Goal: Task Accomplishment & Management: Manage account settings

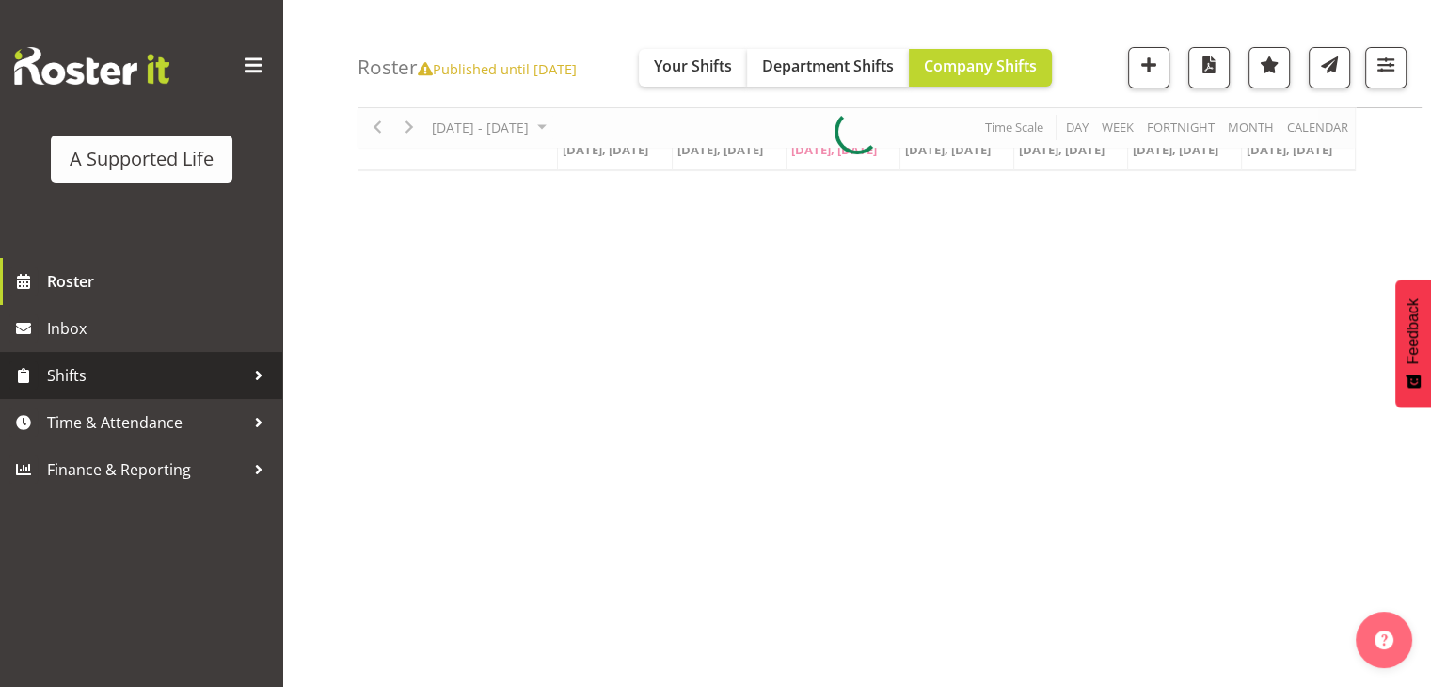
scroll to position [188, 0]
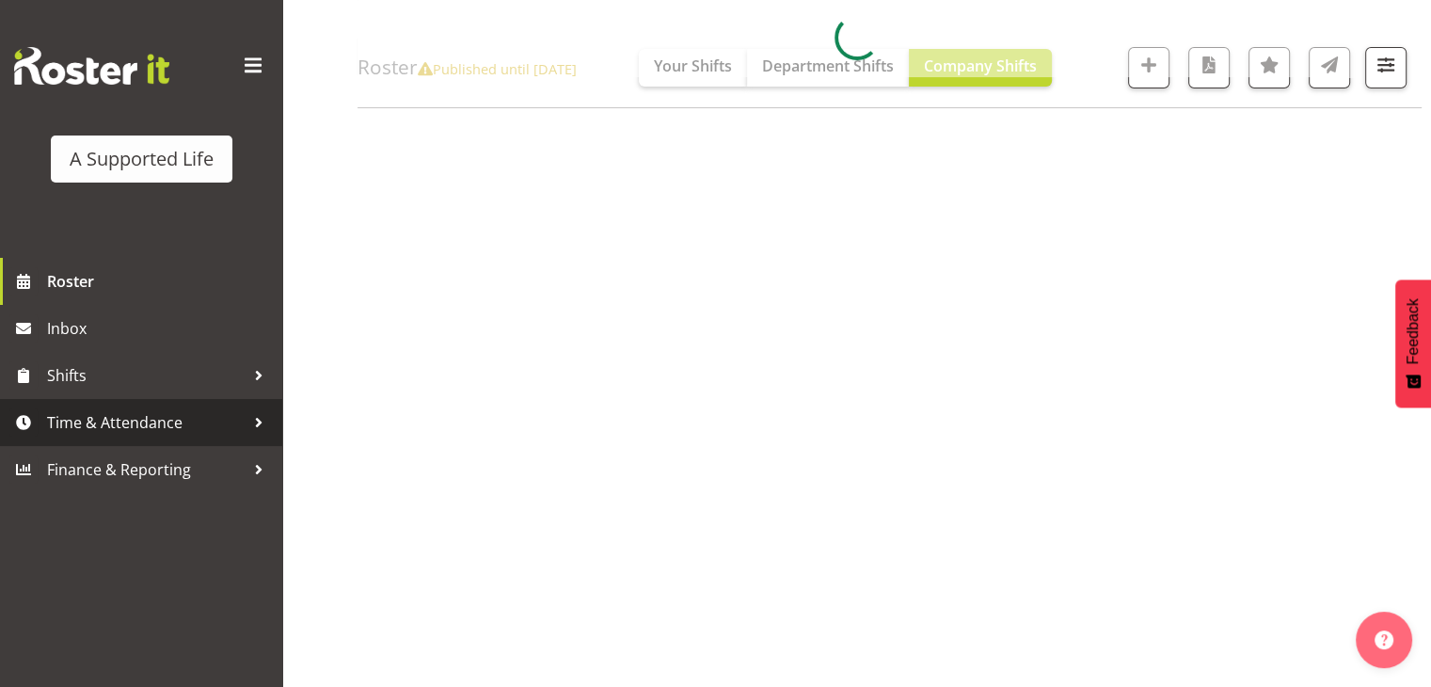
click at [124, 432] on span "Time & Attendance" at bounding box center [146, 422] width 198 height 28
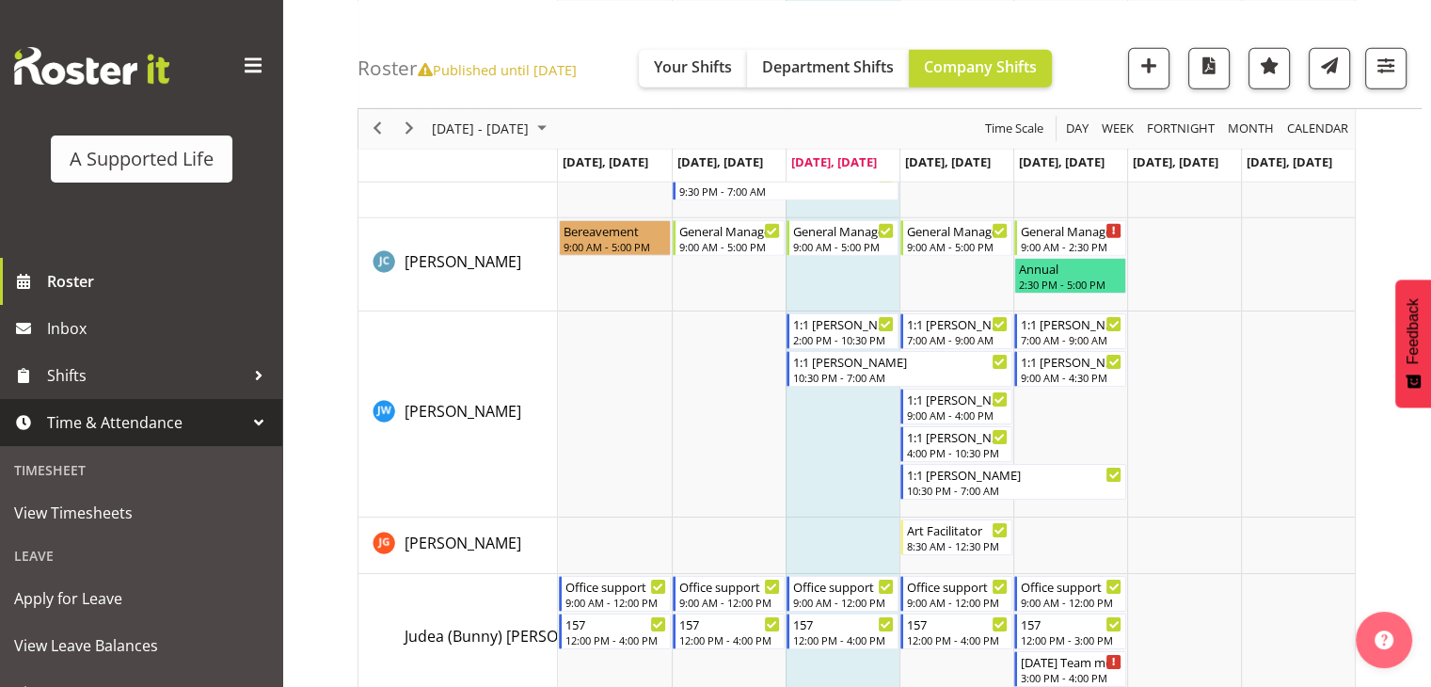
scroll to position [6094, 0]
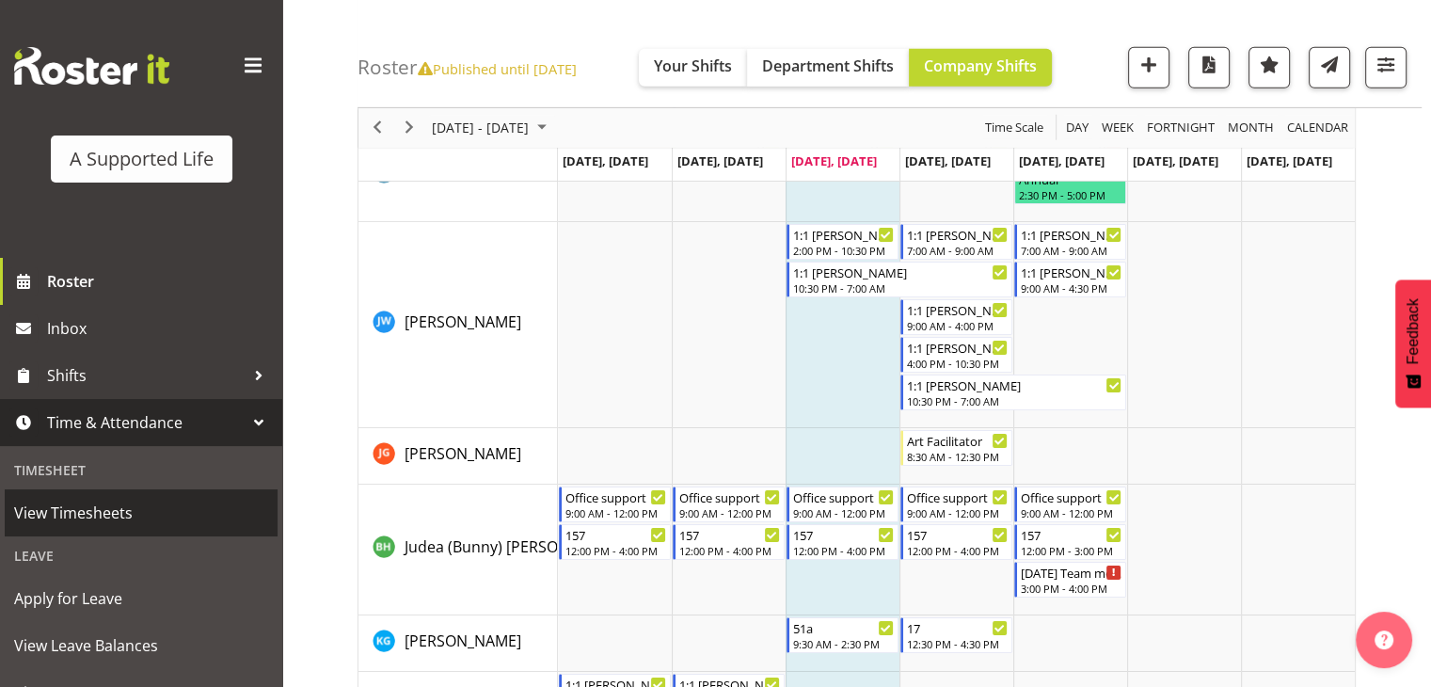
click at [74, 460] on span "View Timesheets" at bounding box center [141, 513] width 254 height 28
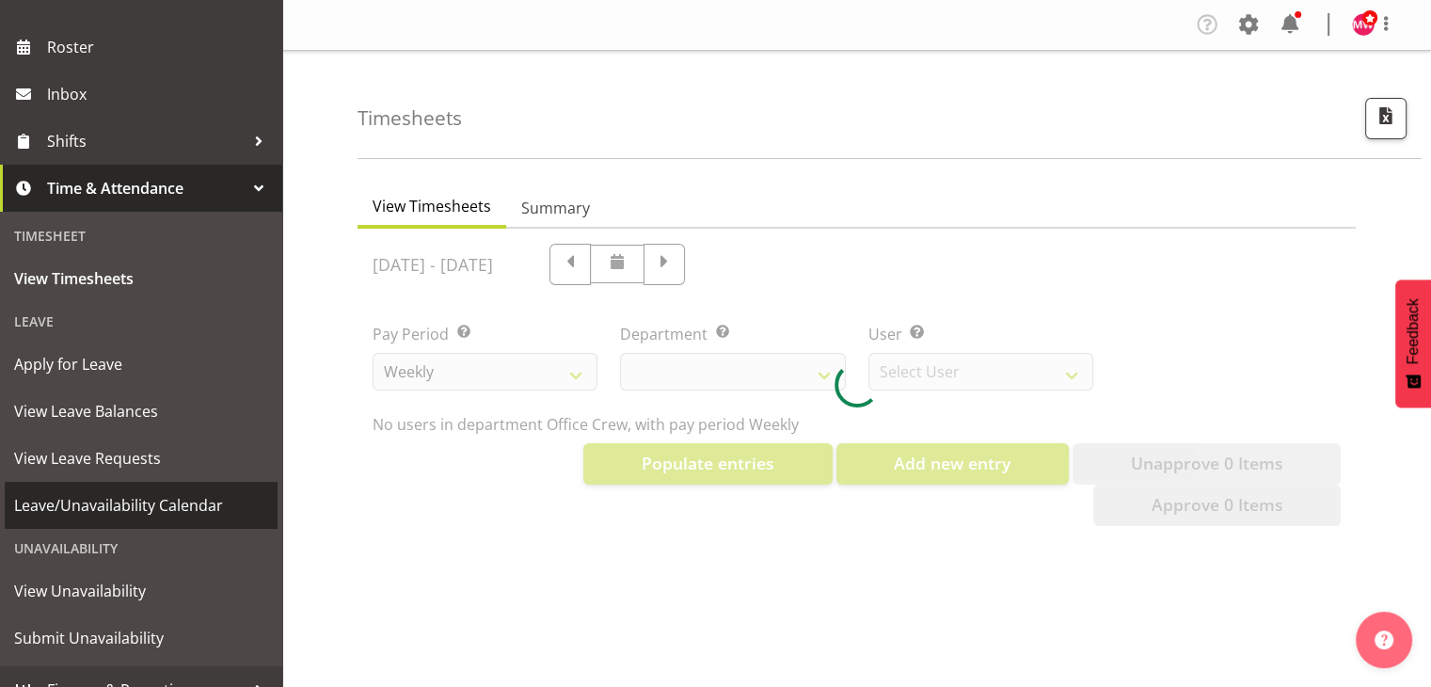
scroll to position [261, 0]
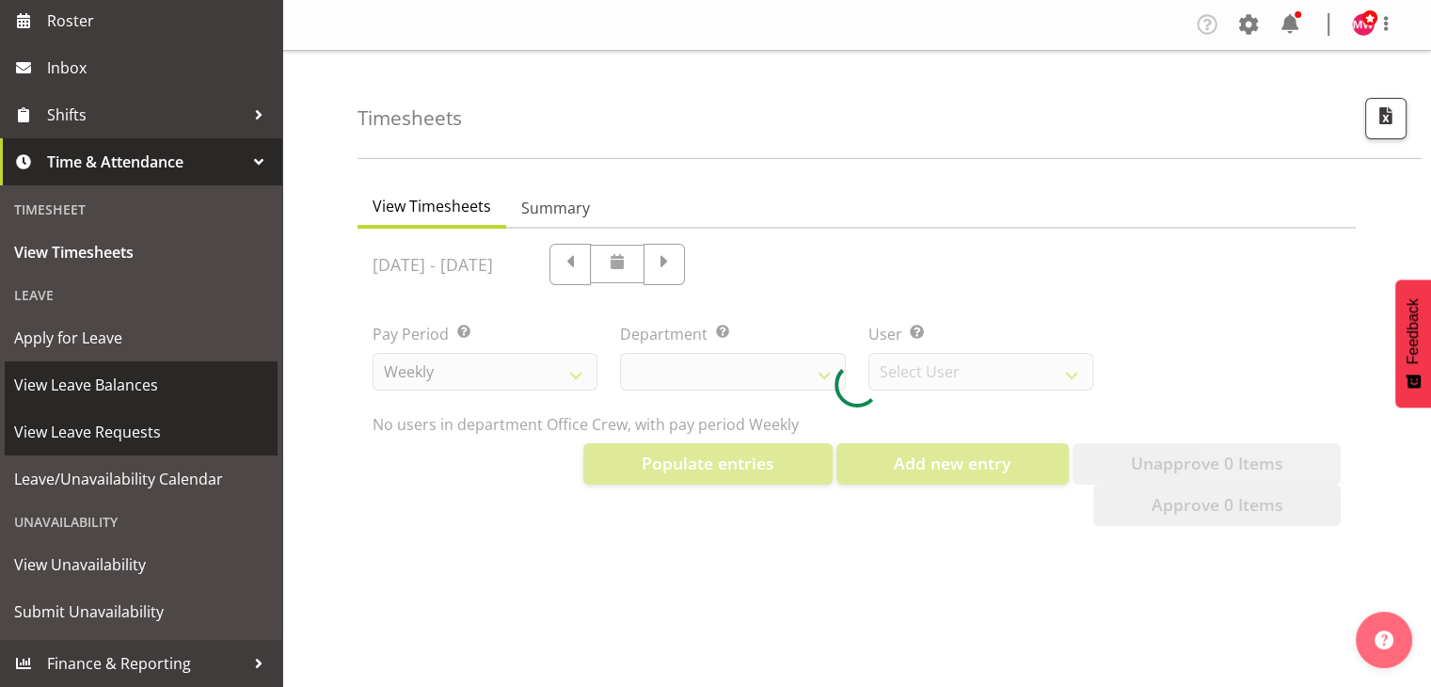
select select "565"
select select "5838"
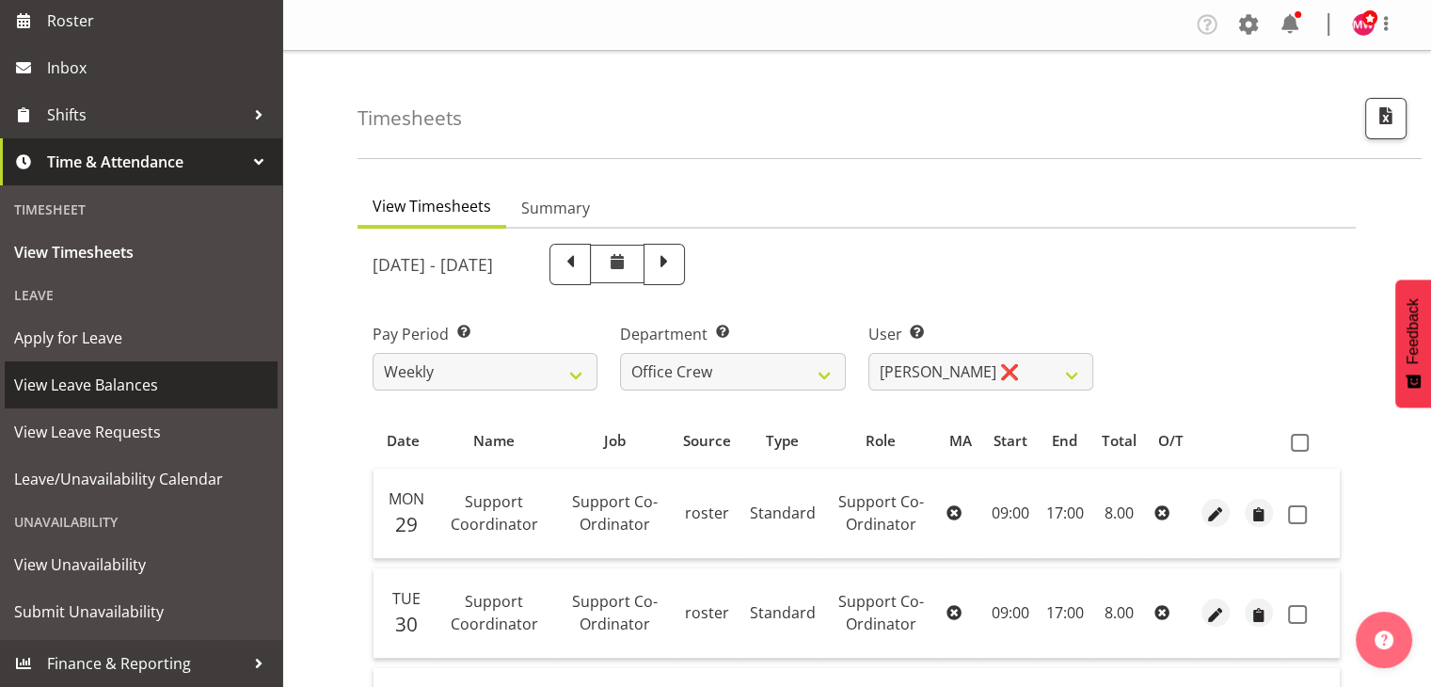
click at [107, 381] on span "View Leave Balances" at bounding box center [141, 385] width 254 height 28
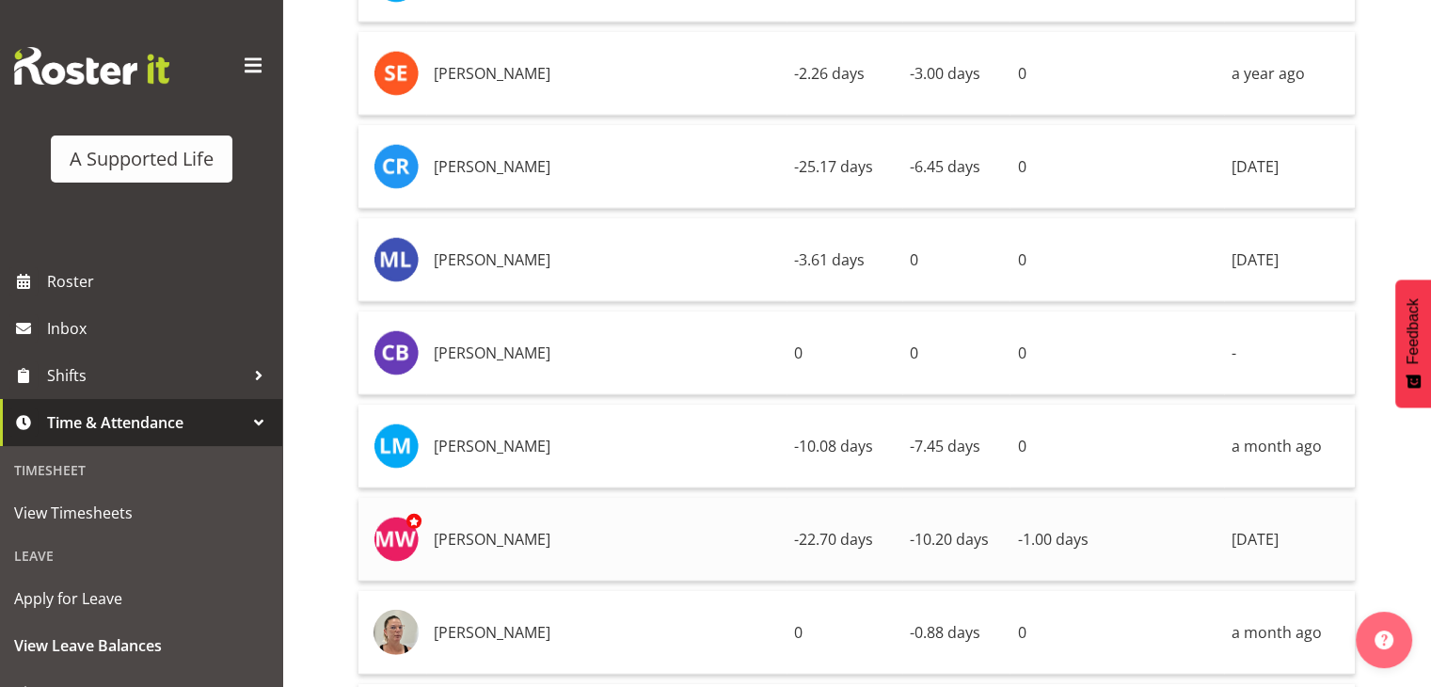
scroll to position [4894, 0]
click at [481, 498] on td "[PERSON_NAME]" at bounding box center [606, 540] width 360 height 84
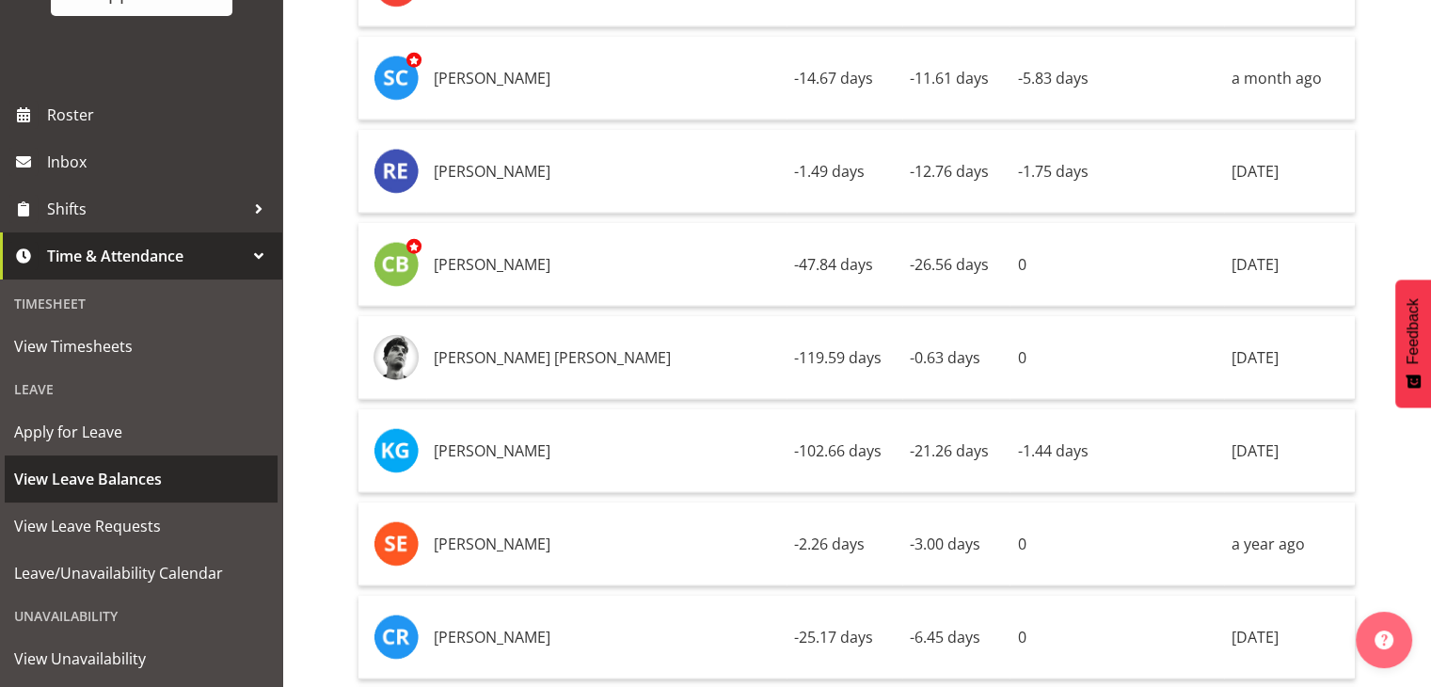
scroll to position [72, 0]
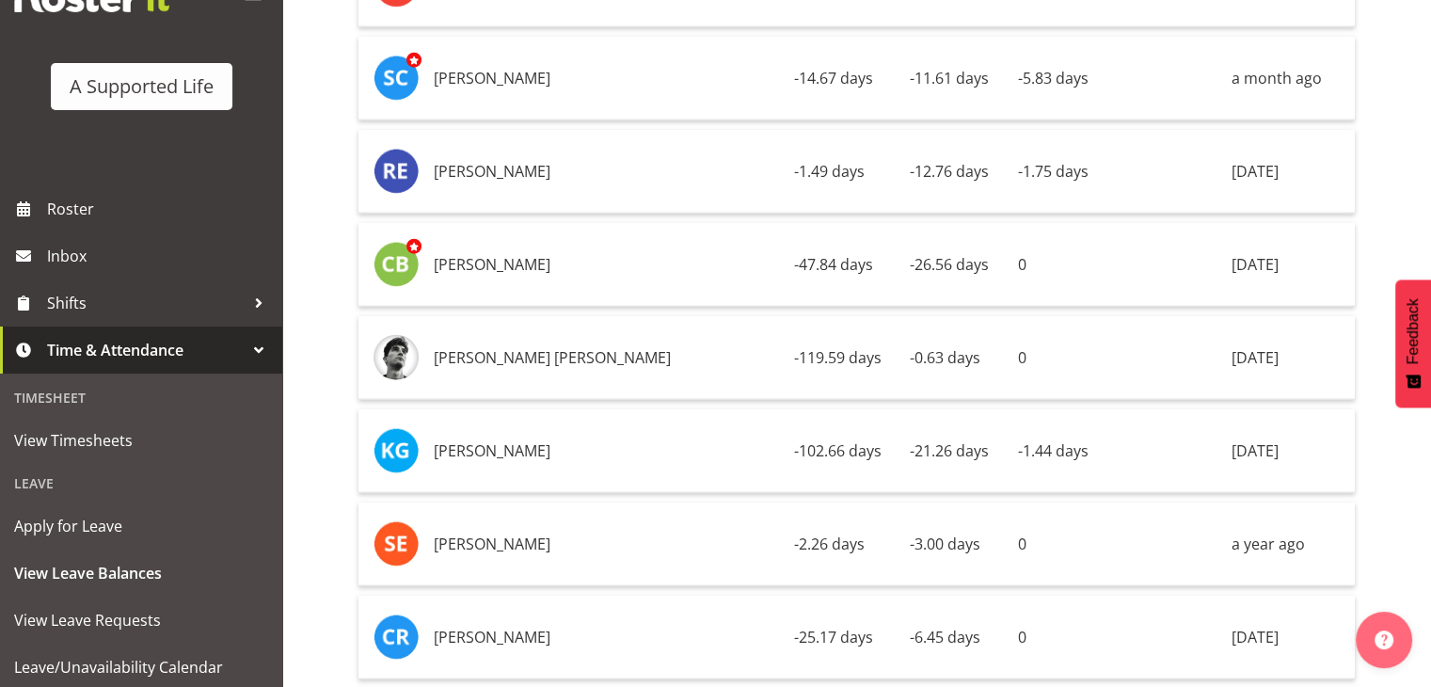
click at [160, 351] on span "Time & Attendance" at bounding box center [146, 350] width 198 height 28
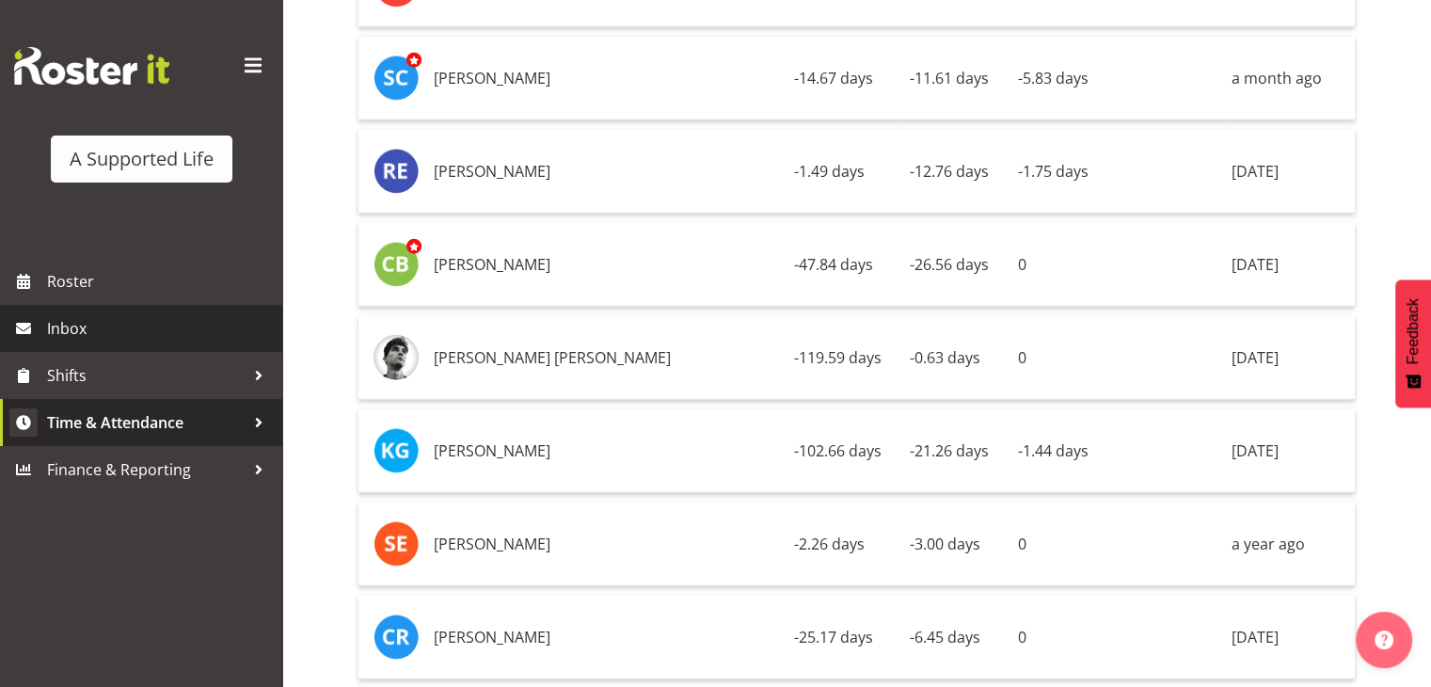
scroll to position [0, 0]
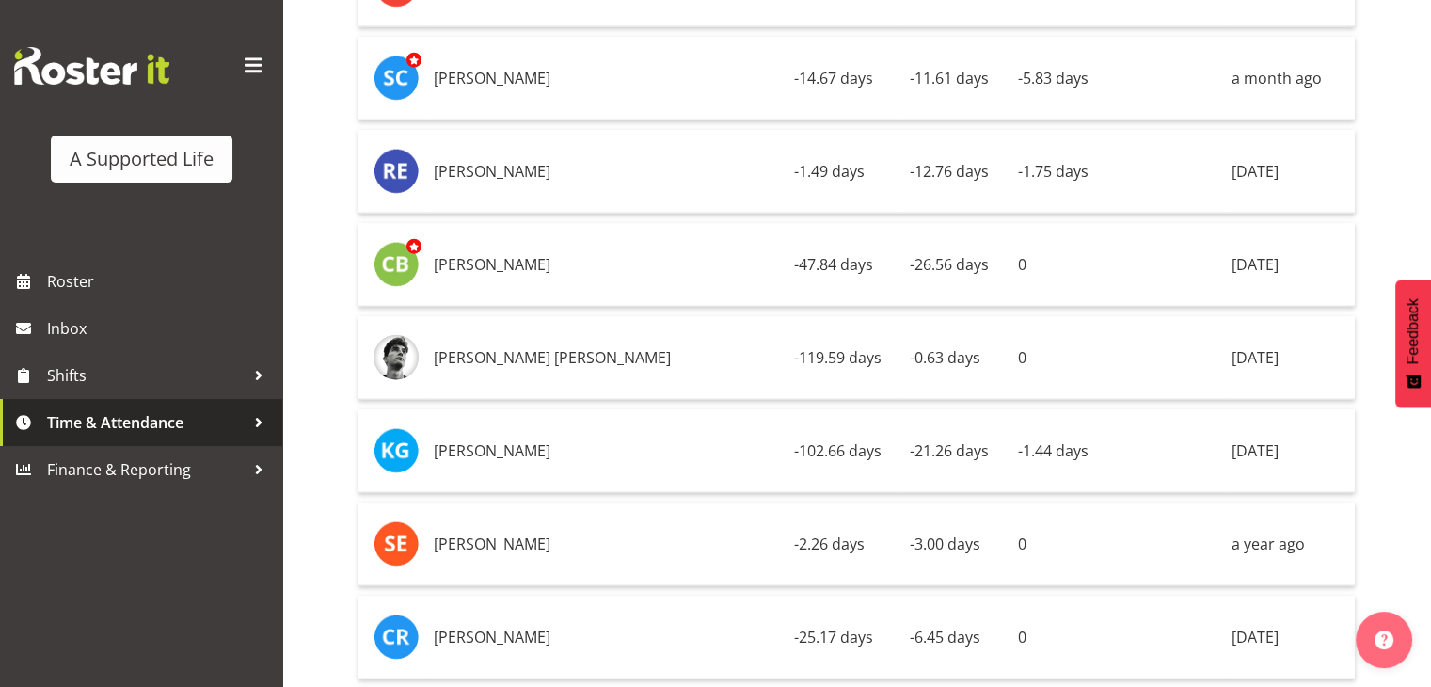
click at [128, 403] on link "Time & Attendance" at bounding box center [141, 422] width 282 height 47
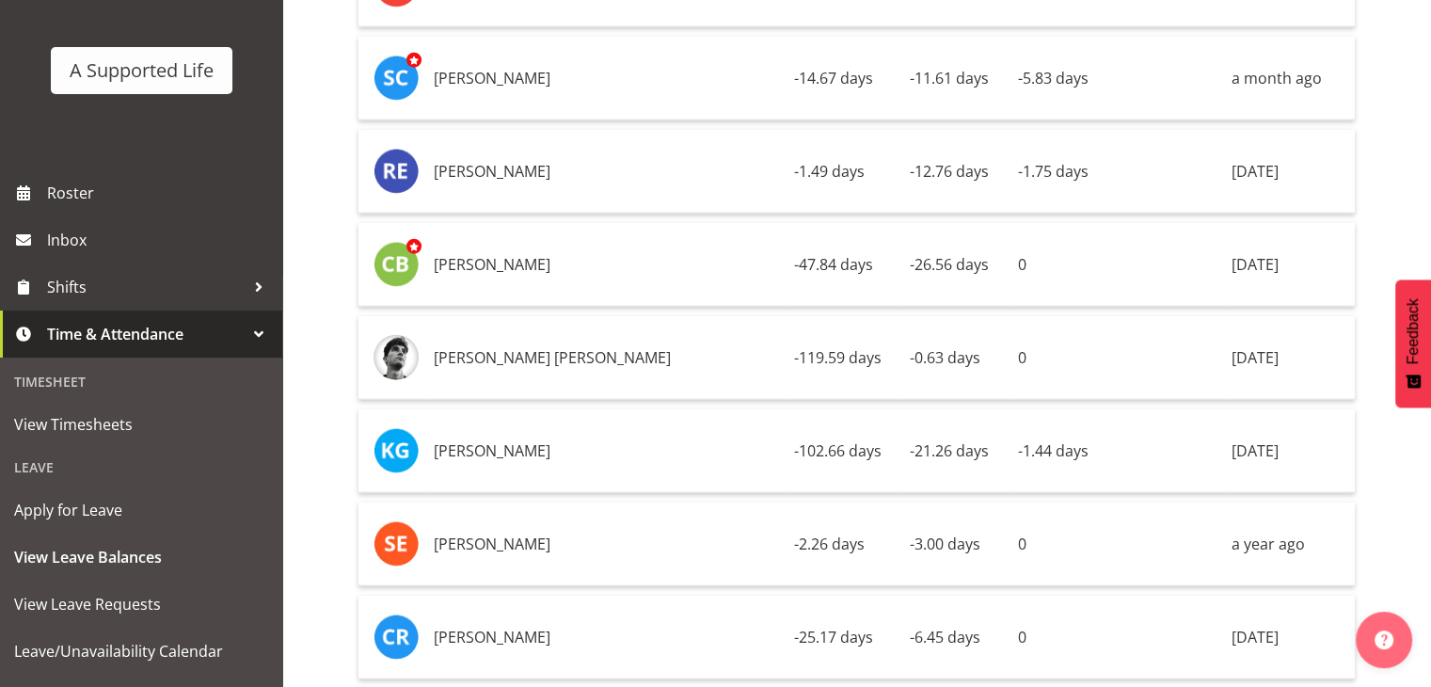
scroll to position [188, 0]
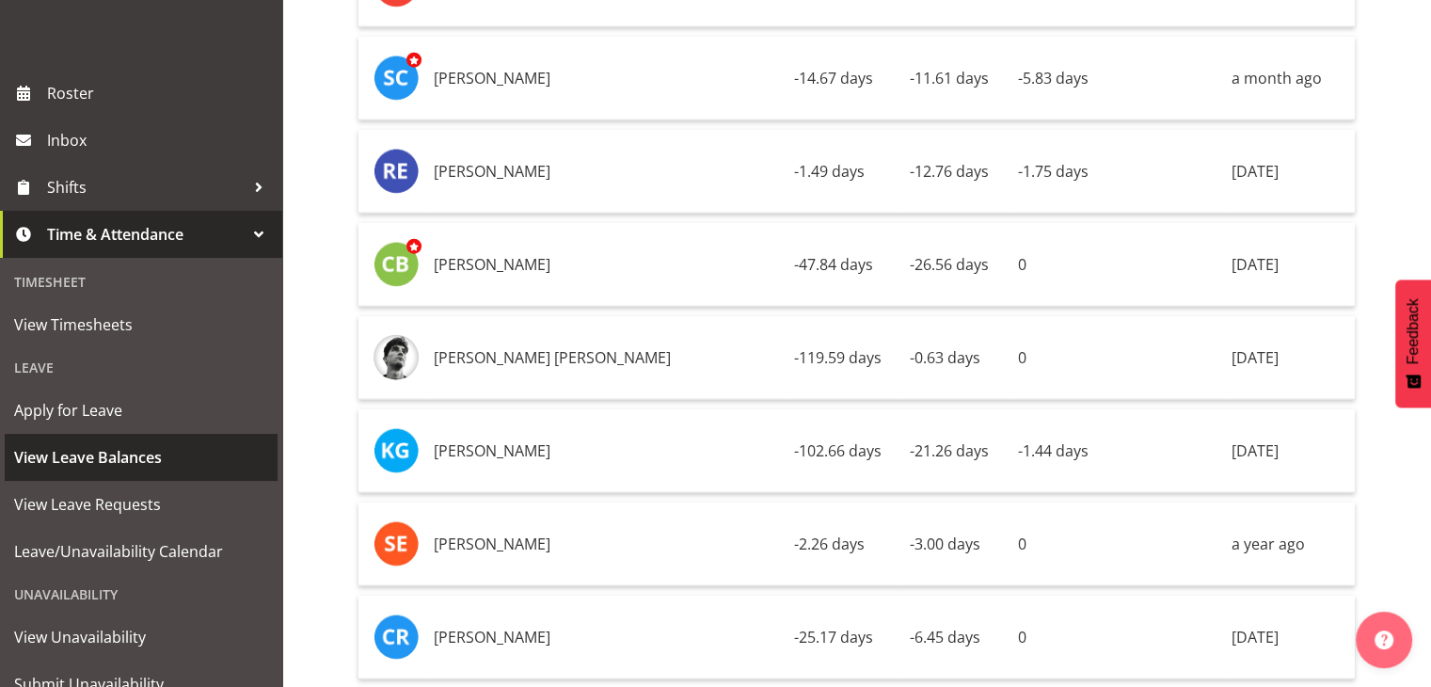
click at [67, 456] on span "View Leave Balances" at bounding box center [141, 457] width 254 height 28
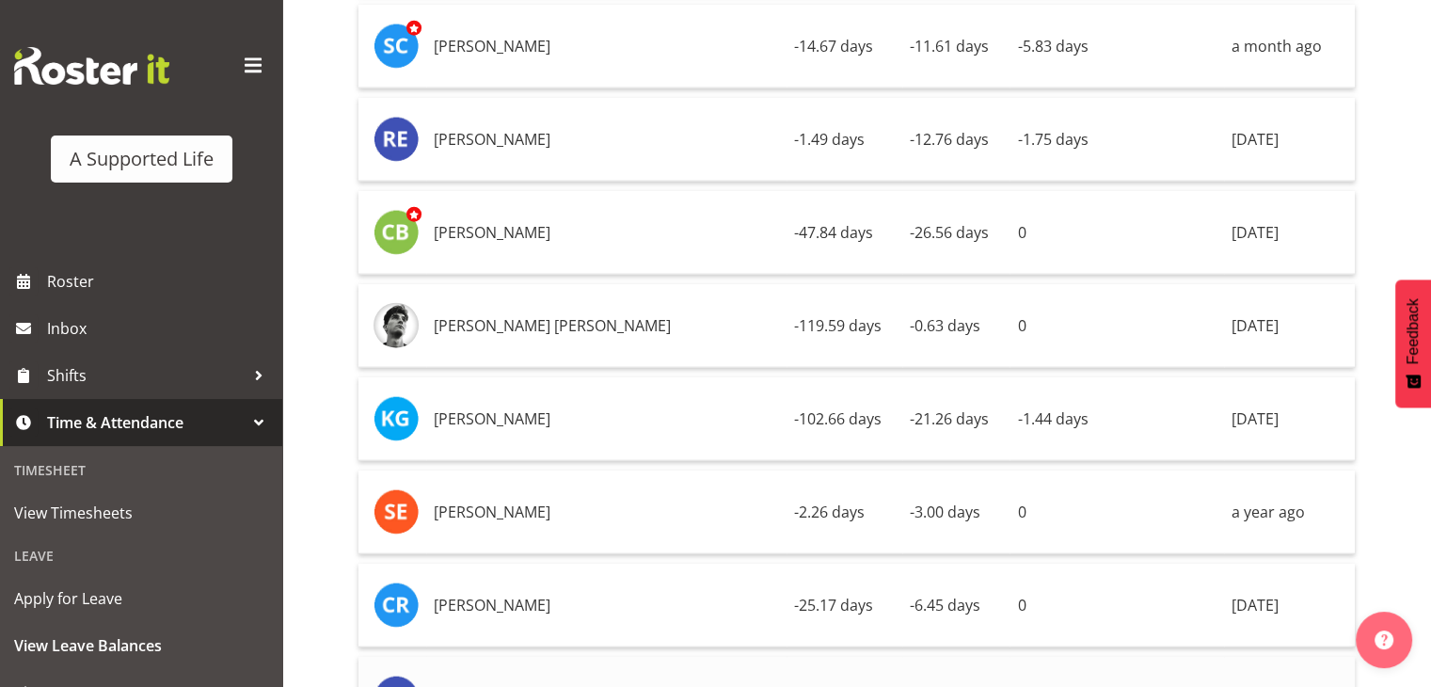
scroll to position [4423, 0]
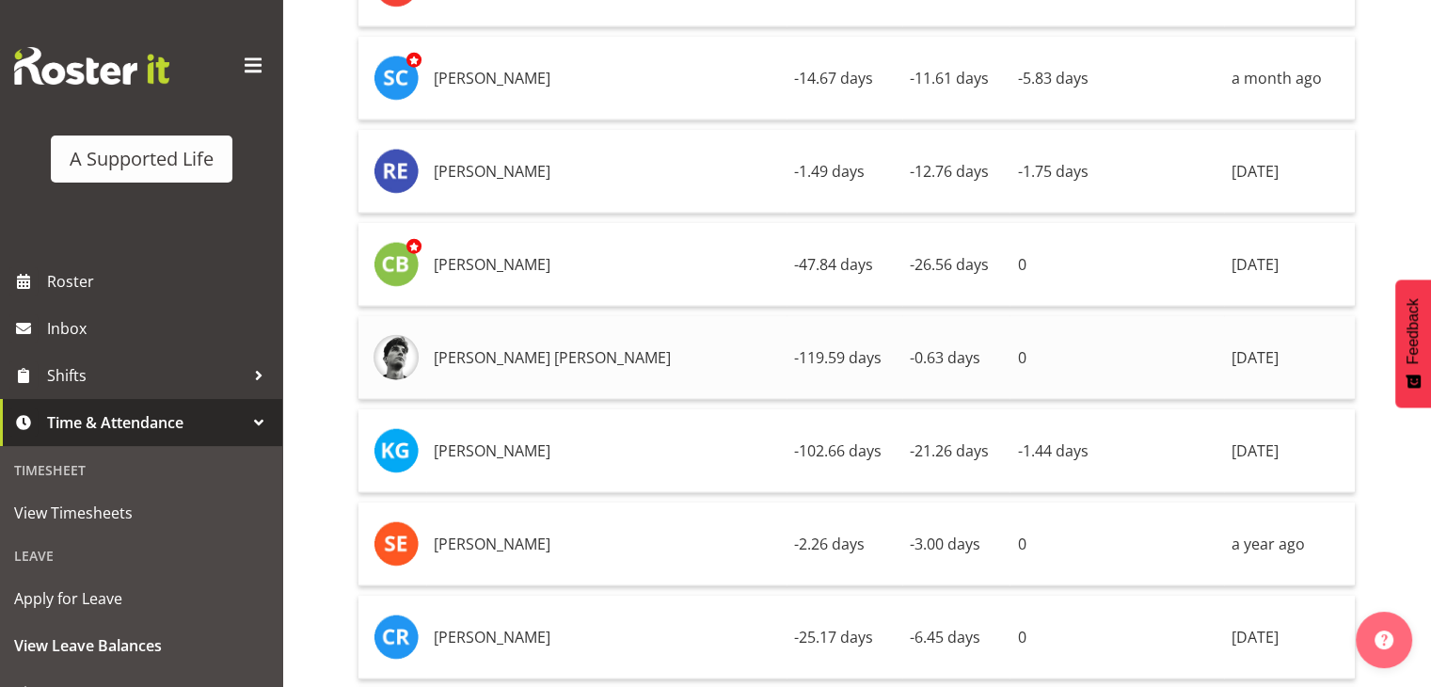
click at [533, 316] on td "[PERSON_NAME] [PERSON_NAME]" at bounding box center [606, 358] width 360 height 84
click at [552, 316] on td "[PERSON_NAME] [PERSON_NAME]" at bounding box center [606, 358] width 360 height 84
click at [388, 335] on img at bounding box center [396, 357] width 45 height 45
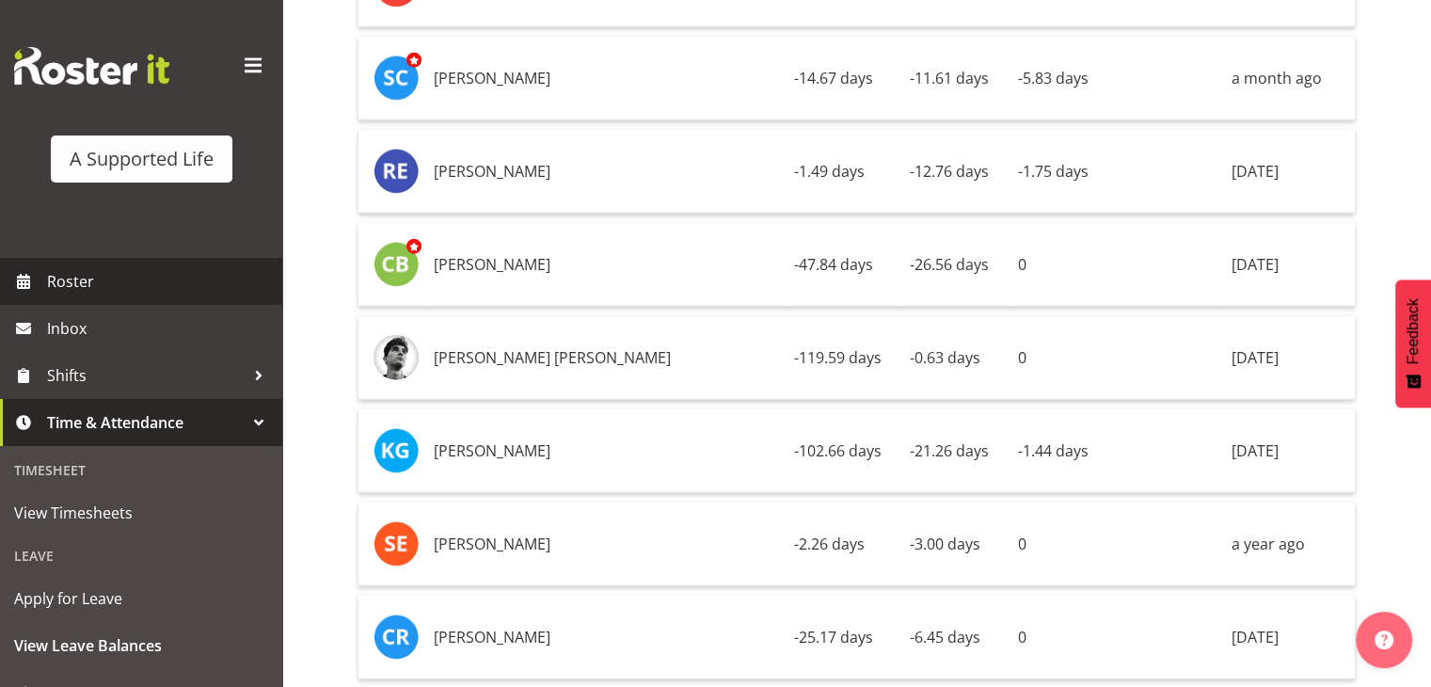
click at [72, 277] on span "Roster" at bounding box center [160, 281] width 226 height 28
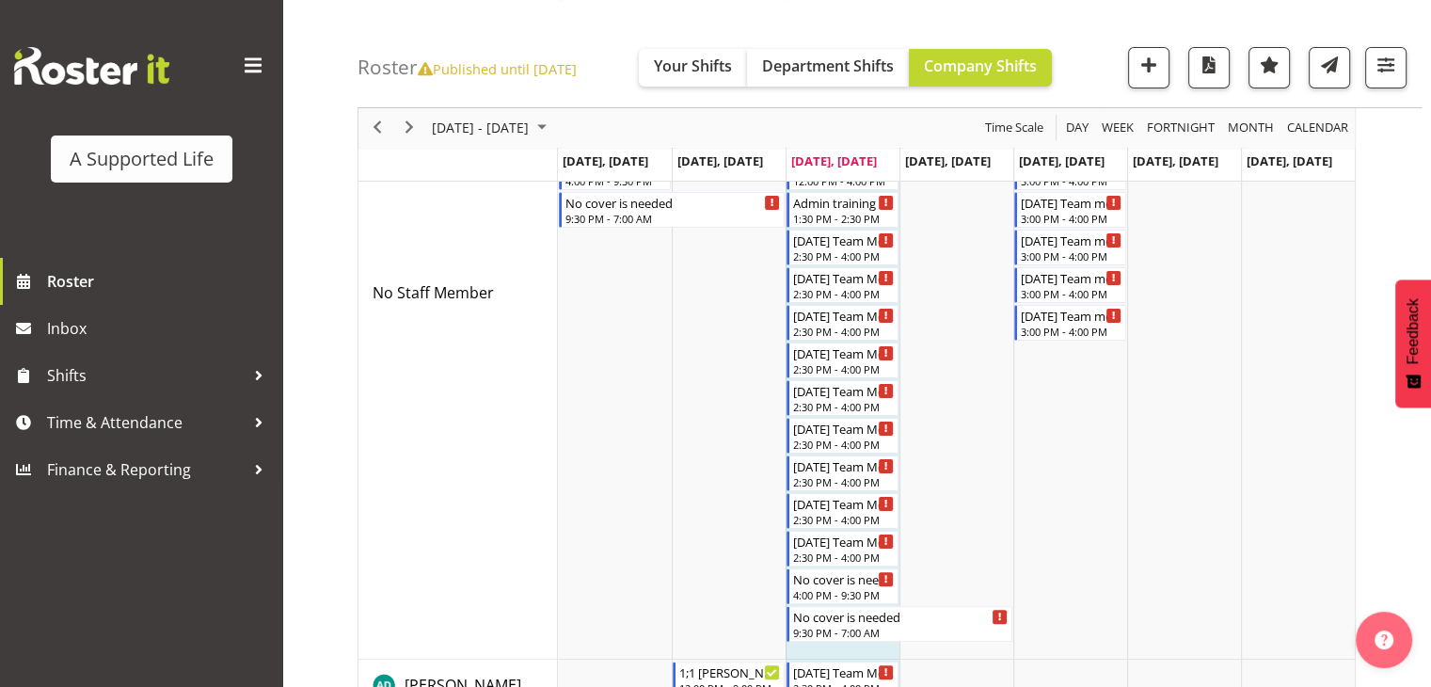
scroll to position [565, 0]
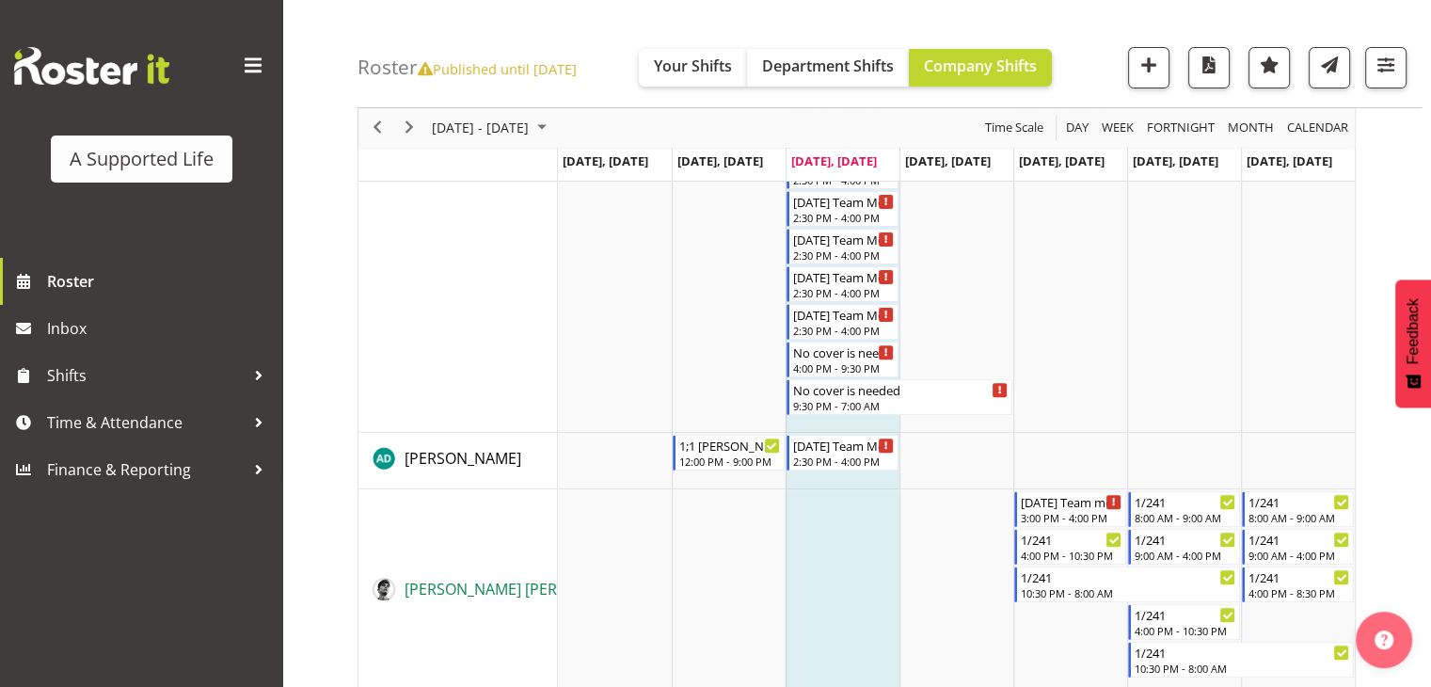
click at [447, 594] on span "[PERSON_NAME] [PERSON_NAME]" at bounding box center [523, 589] width 237 height 21
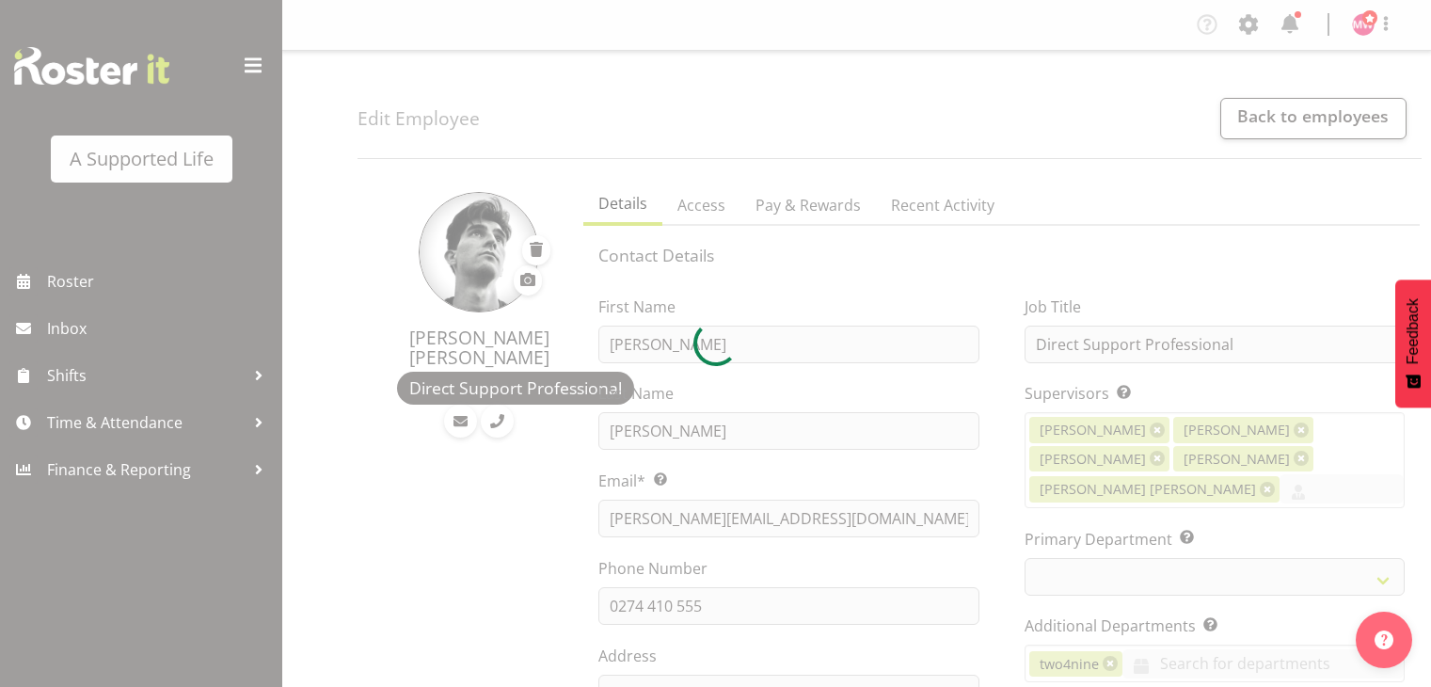
select select "TimelineWeek"
select select
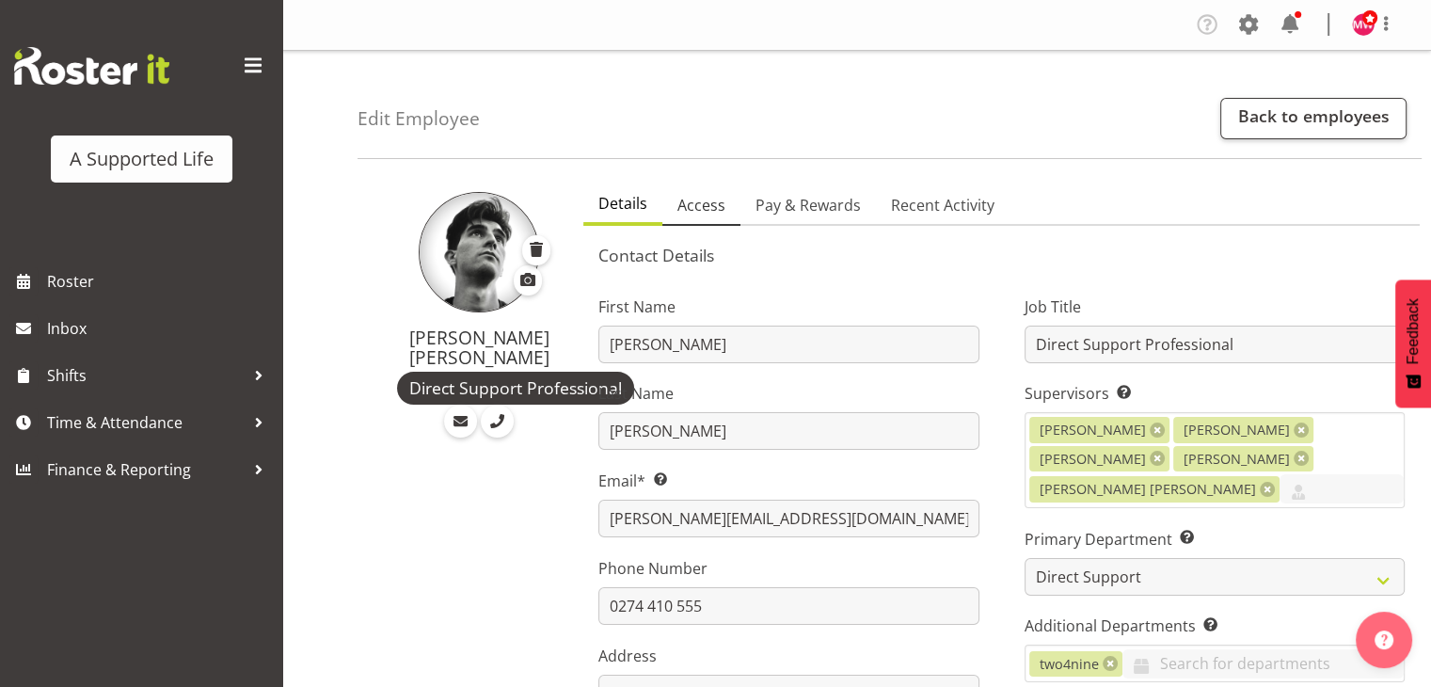
click at [696, 206] on span "Access" at bounding box center [702, 205] width 48 height 23
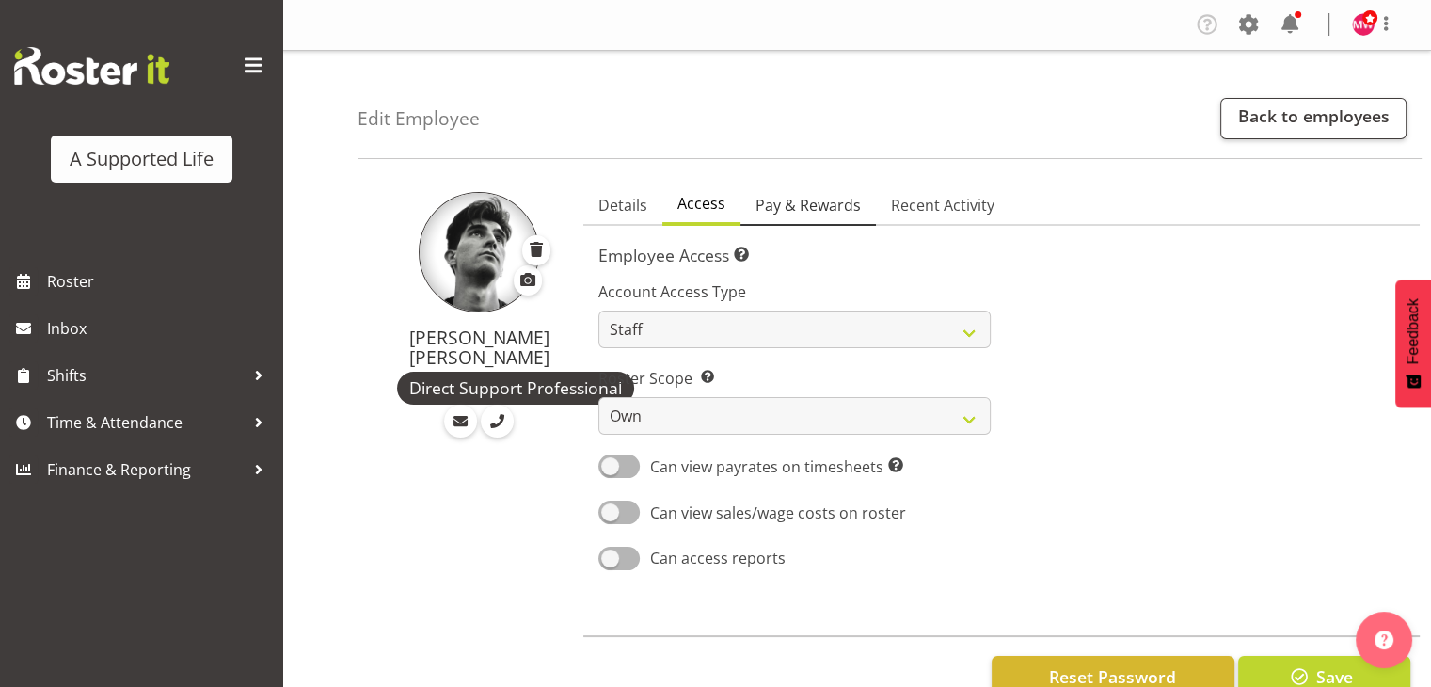
click at [798, 197] on span "Pay & Rewards" at bounding box center [808, 205] width 105 height 23
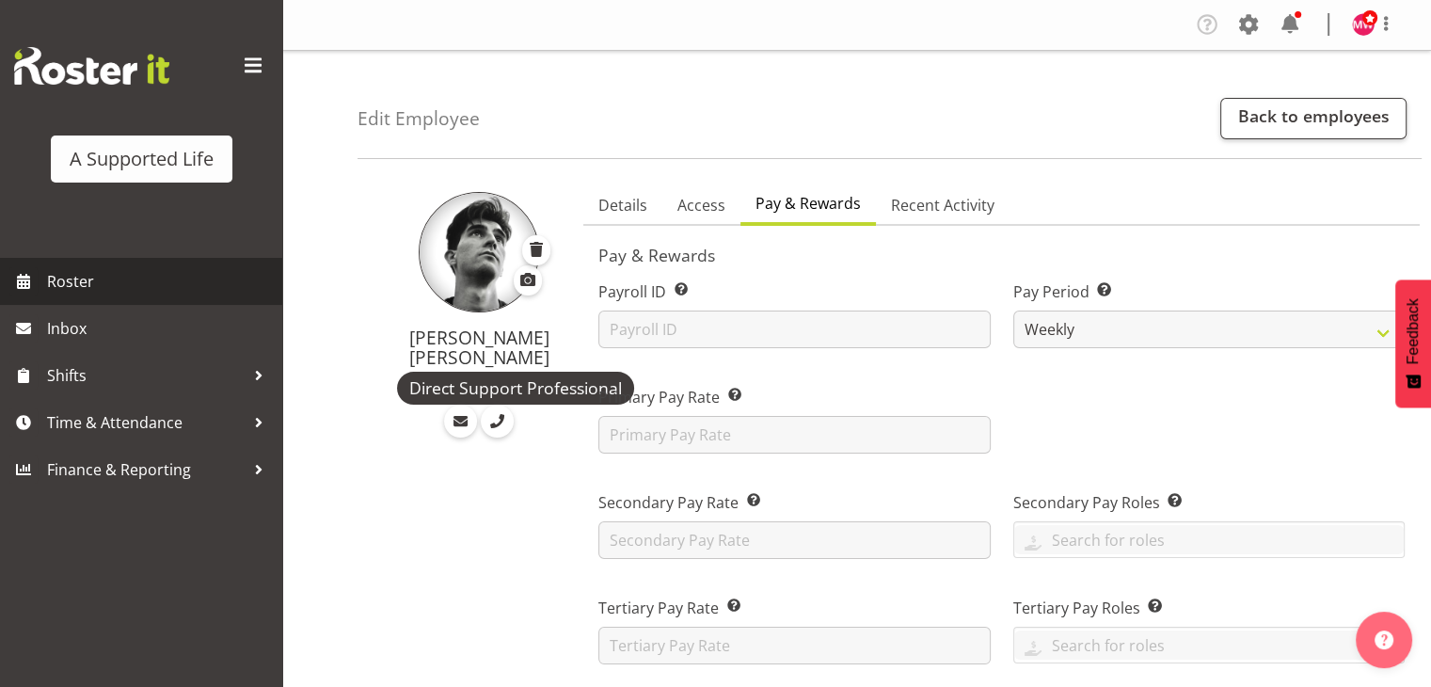
click at [61, 276] on span "Roster" at bounding box center [160, 281] width 226 height 28
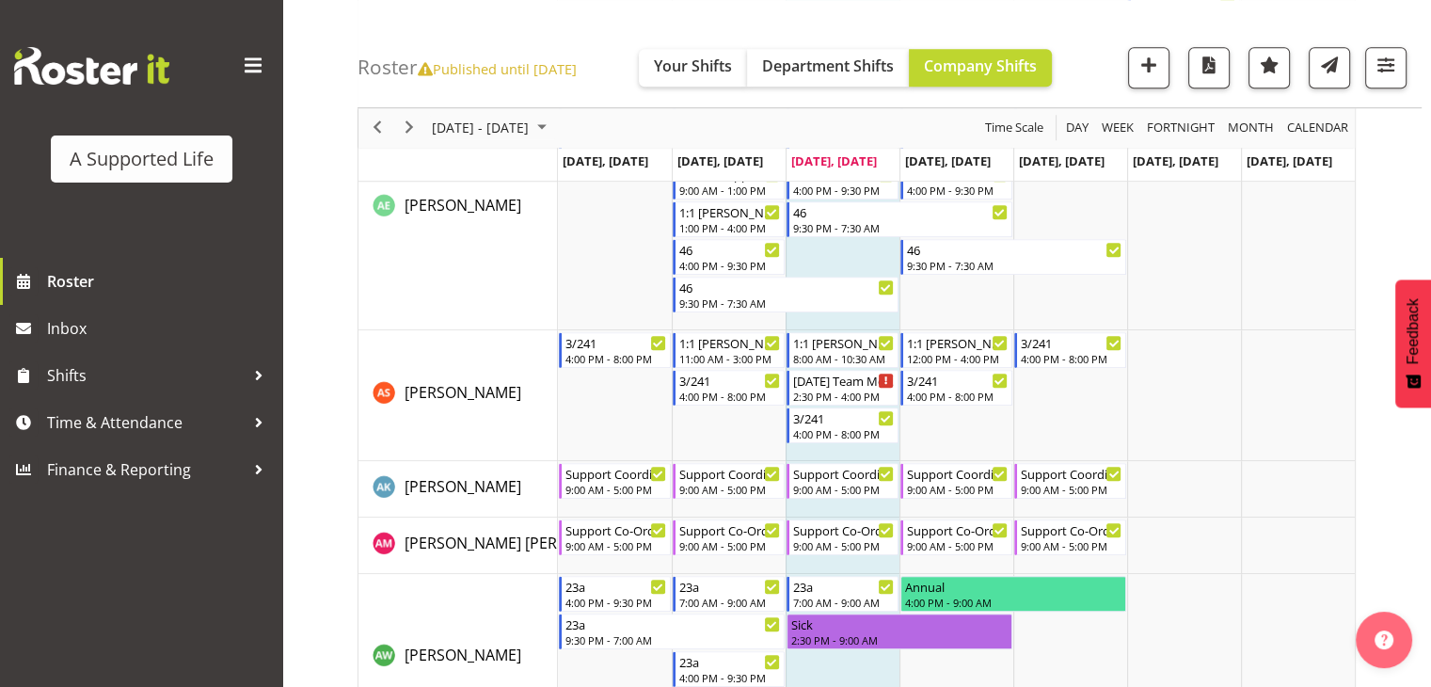
scroll to position [1318, 0]
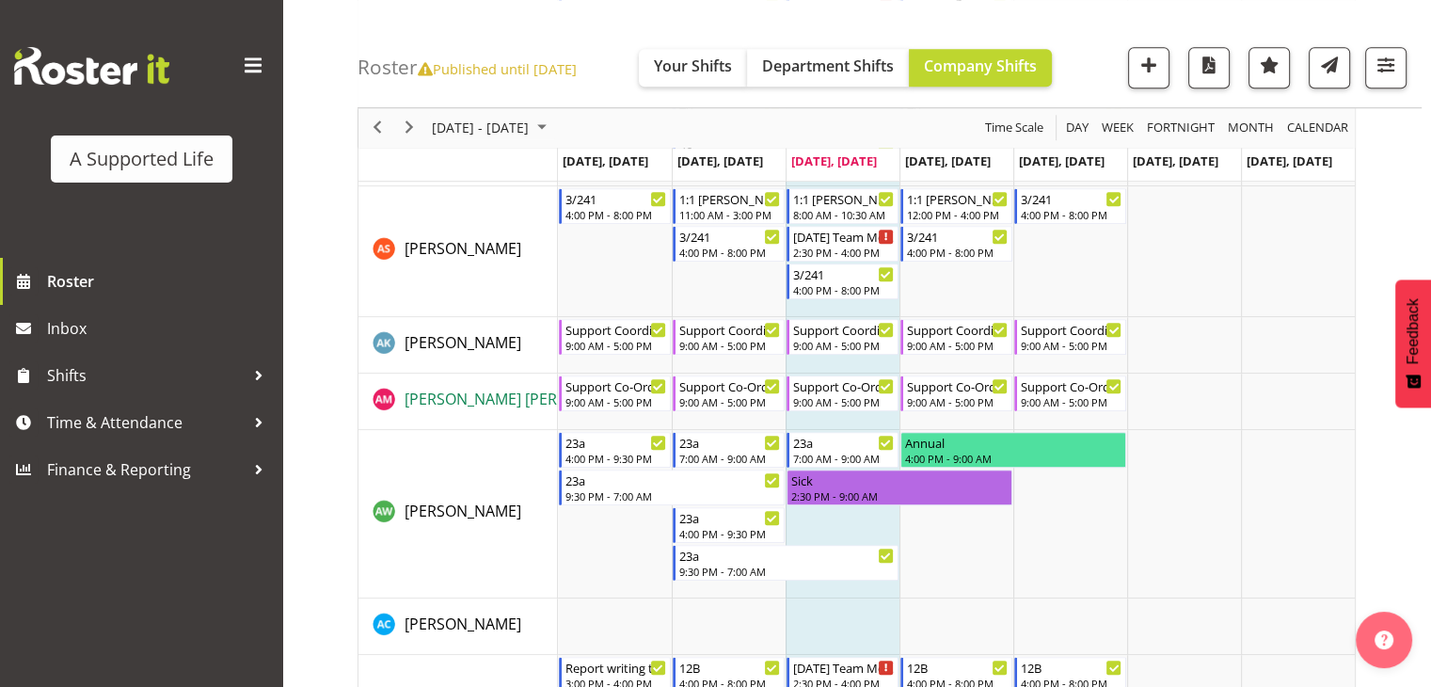
click at [454, 400] on span "[PERSON_NAME] [PERSON_NAME]" at bounding box center [523, 399] width 237 height 21
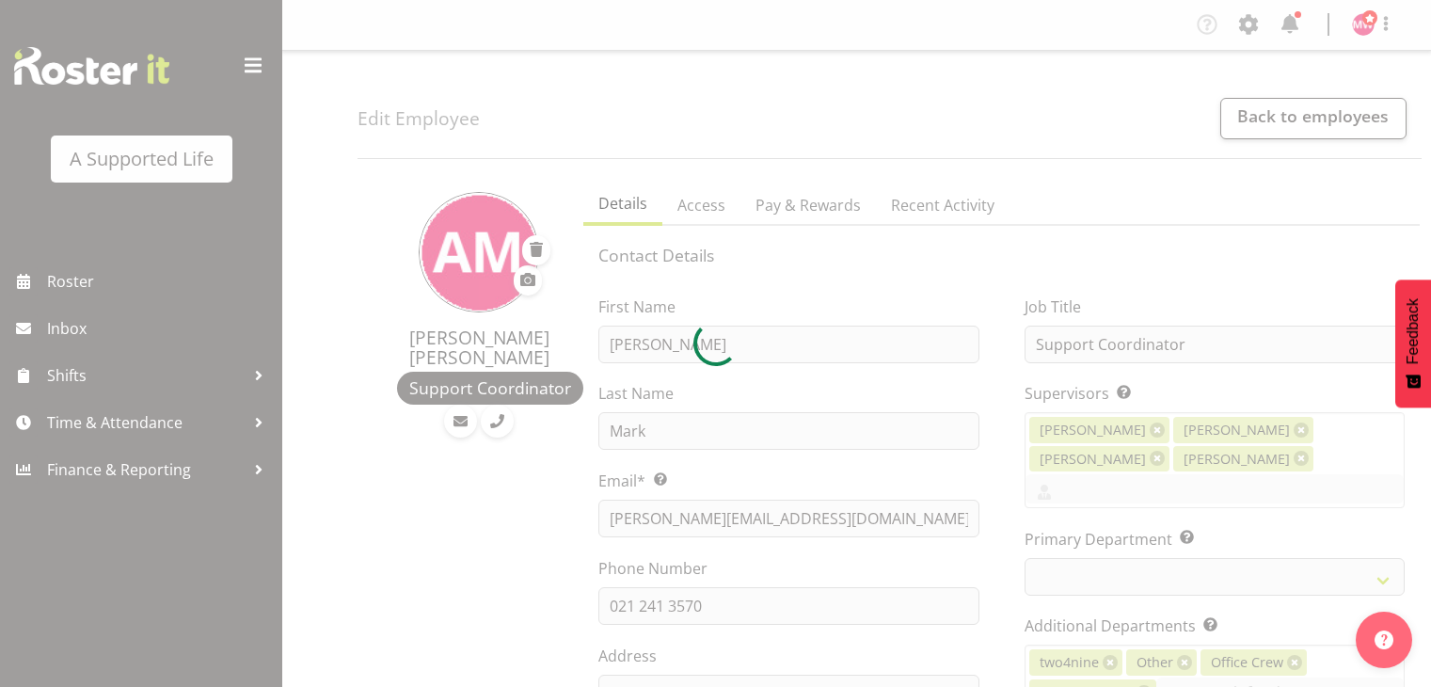
select select "TimelineWeek"
select select
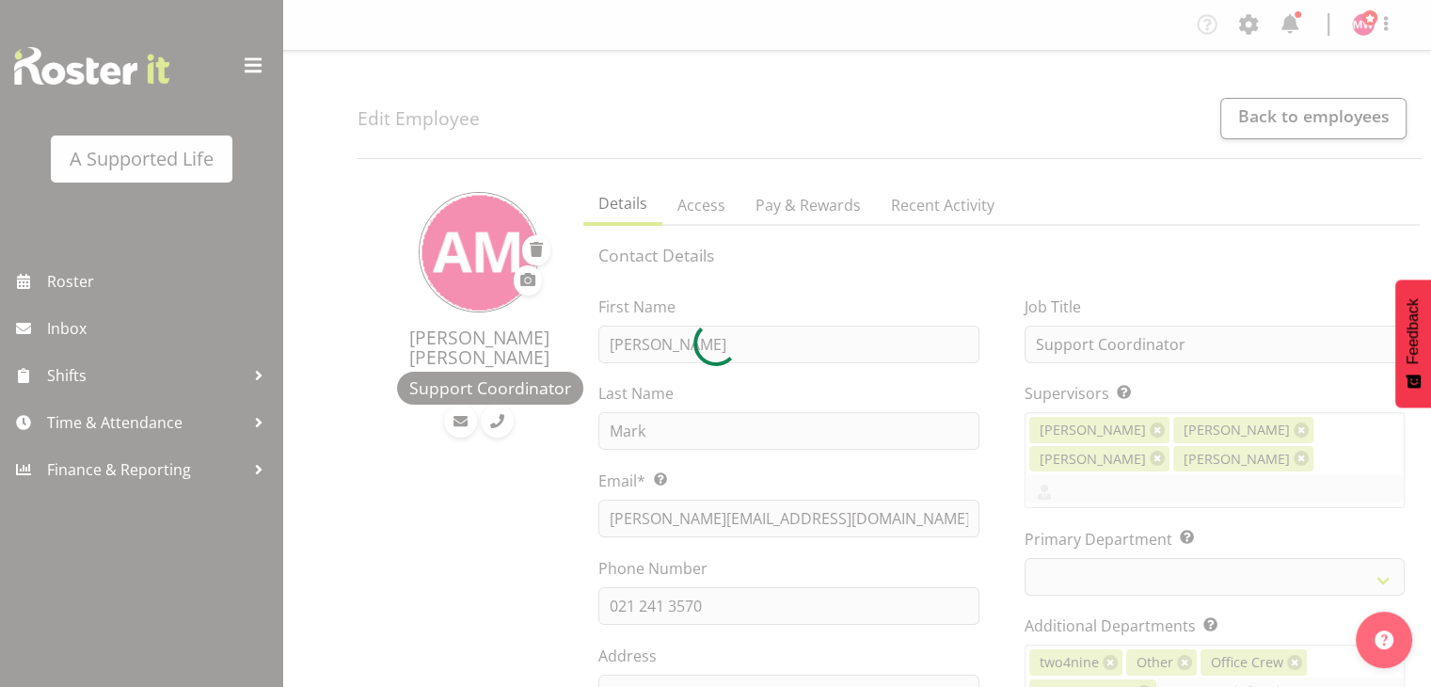
select select "565"
select select "490"
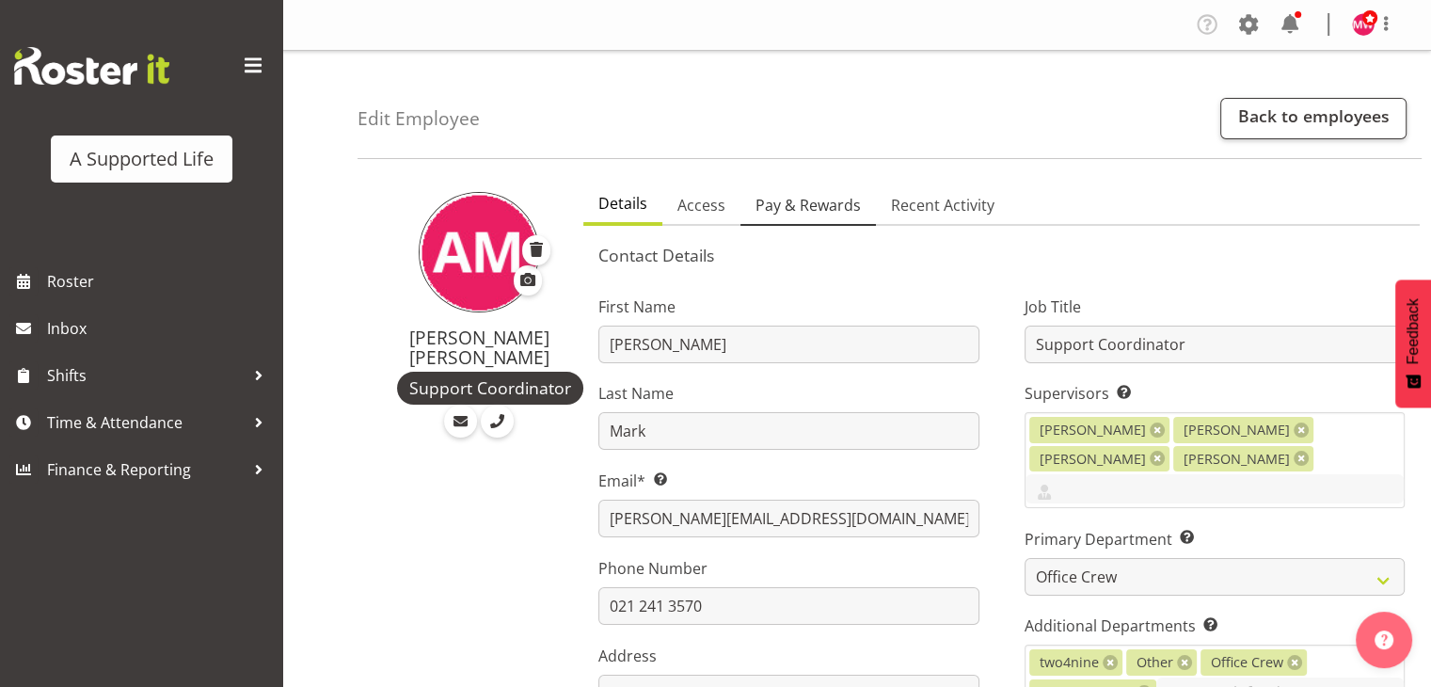
click at [850, 205] on span "Pay & Rewards" at bounding box center [808, 205] width 105 height 23
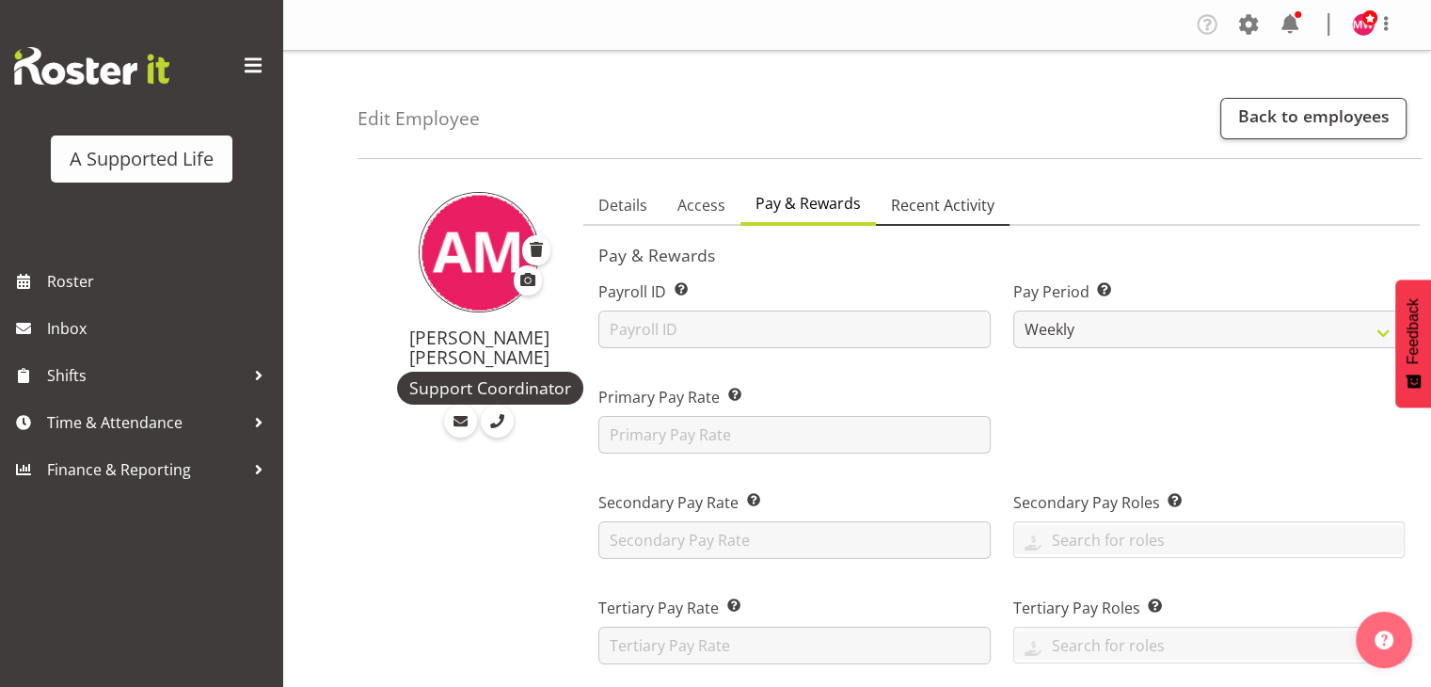
click at [903, 204] on span "Recent Activity" at bounding box center [943, 205] width 104 height 23
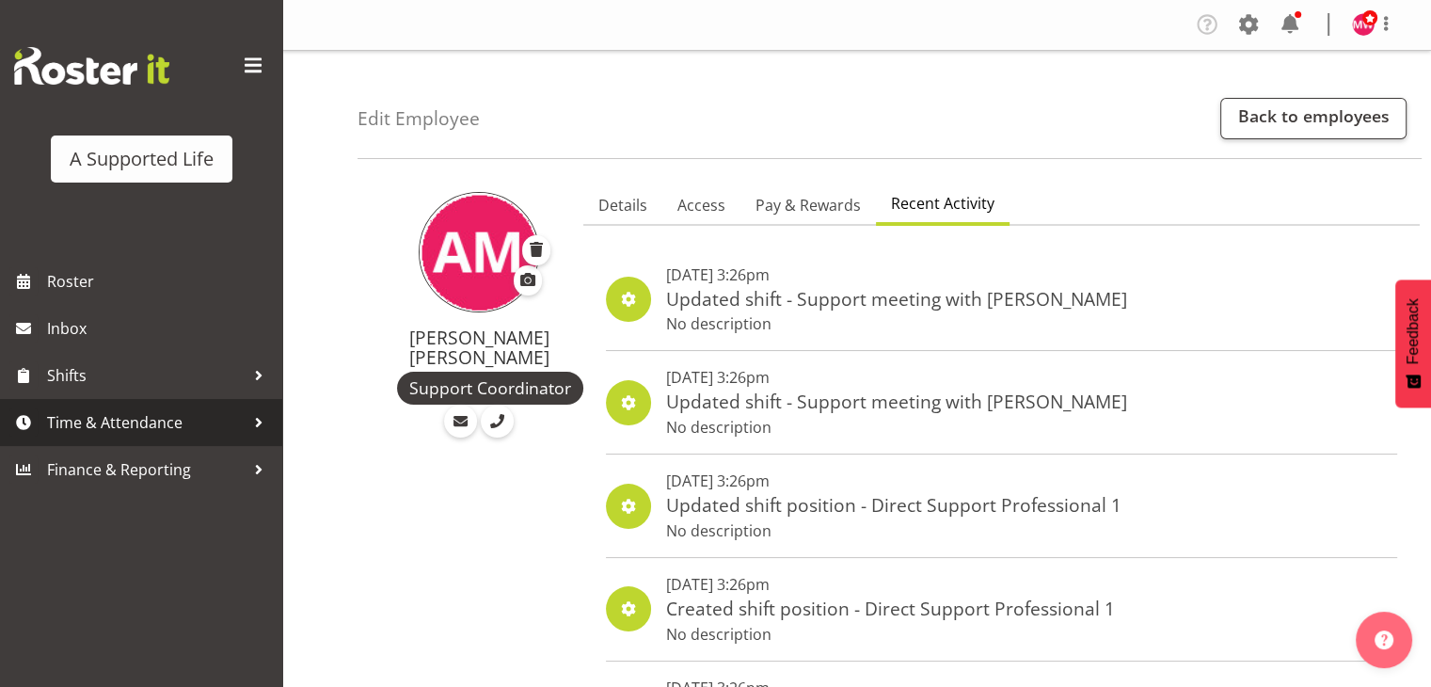
click at [109, 415] on span "Time & Attendance" at bounding box center [146, 422] width 198 height 28
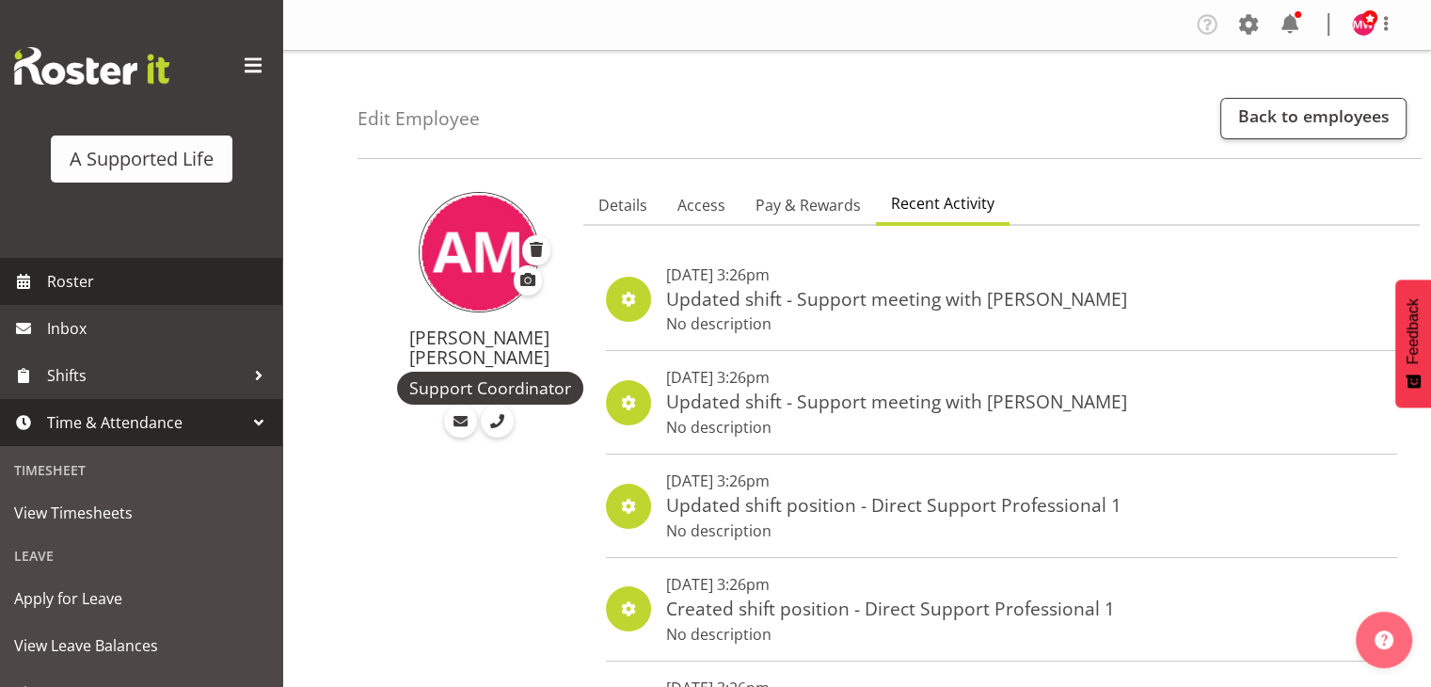
click at [72, 267] on span "Roster" at bounding box center [160, 281] width 226 height 28
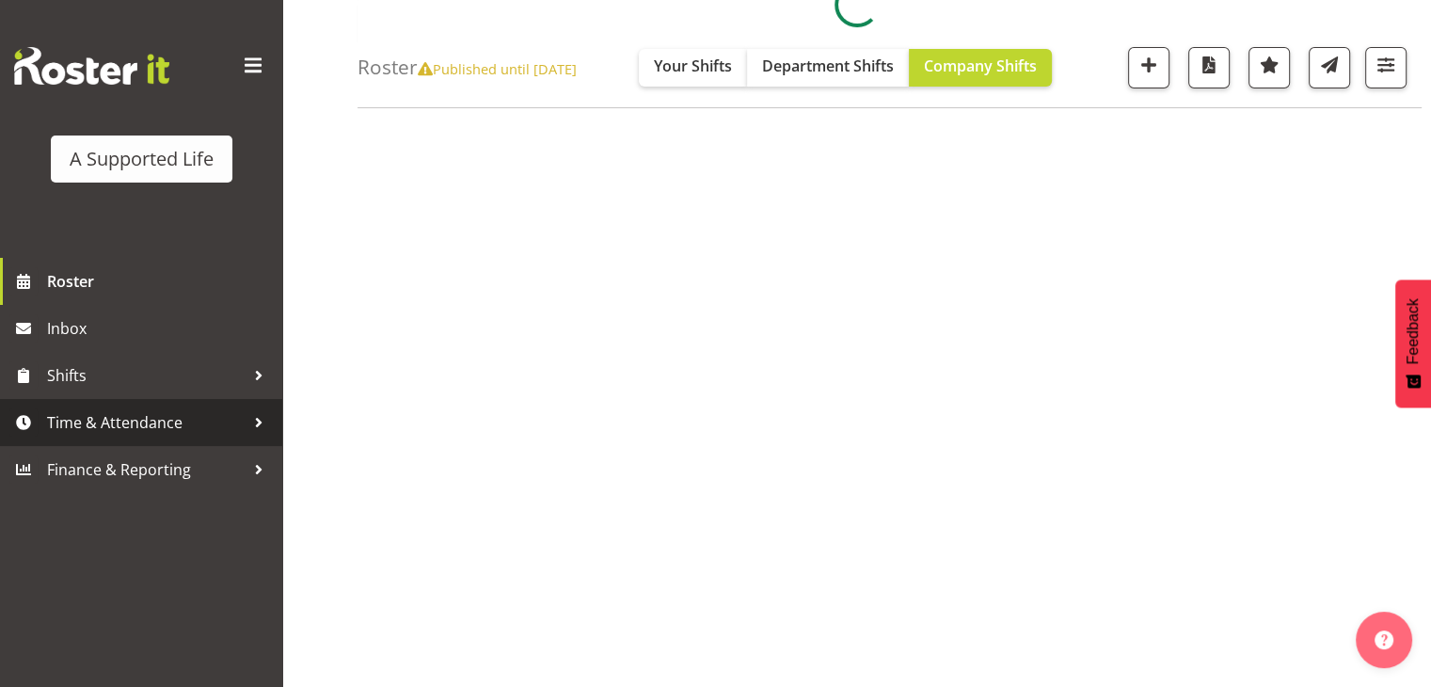
scroll to position [239, 0]
click at [72, 413] on span "Time & Attendance" at bounding box center [146, 422] width 198 height 28
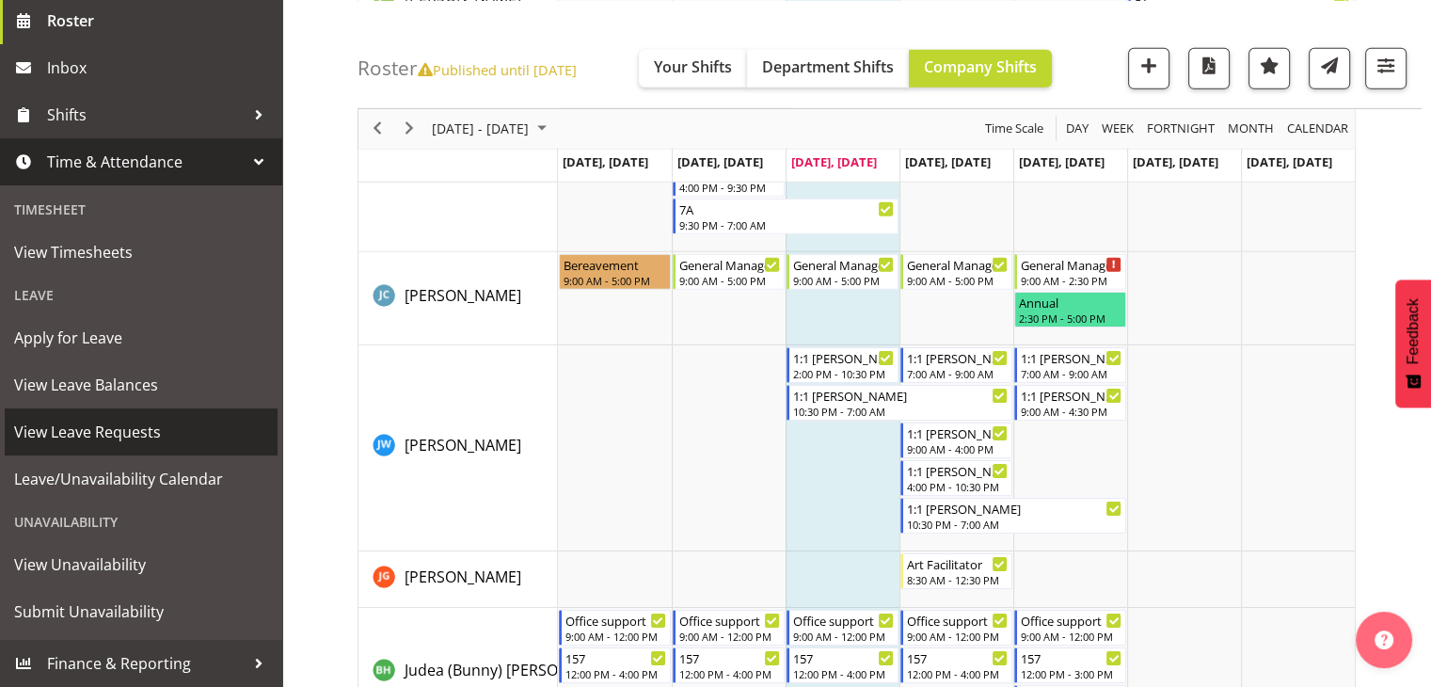
scroll to position [6000, 0]
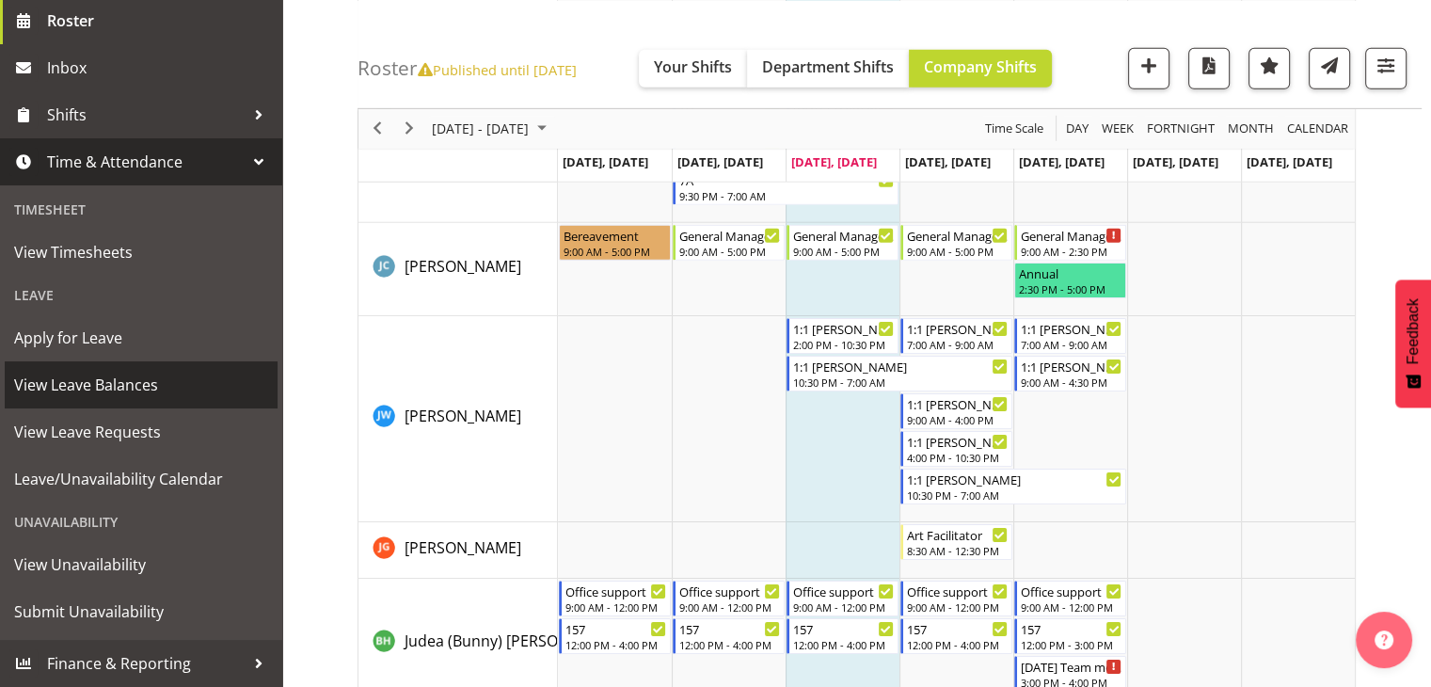
click at [117, 392] on span "View Leave Balances" at bounding box center [141, 385] width 254 height 28
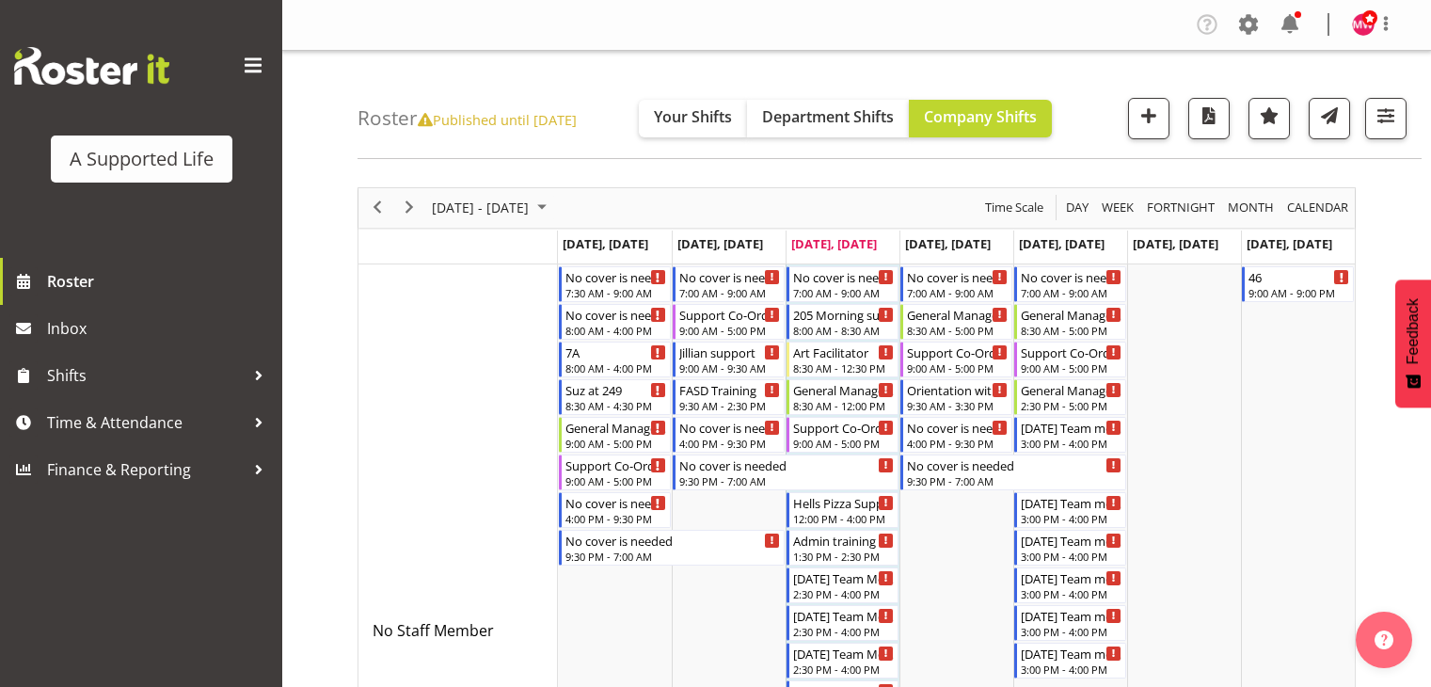
scroll to position [1653, 0]
